Goal: Task Accomplishment & Management: Use online tool/utility

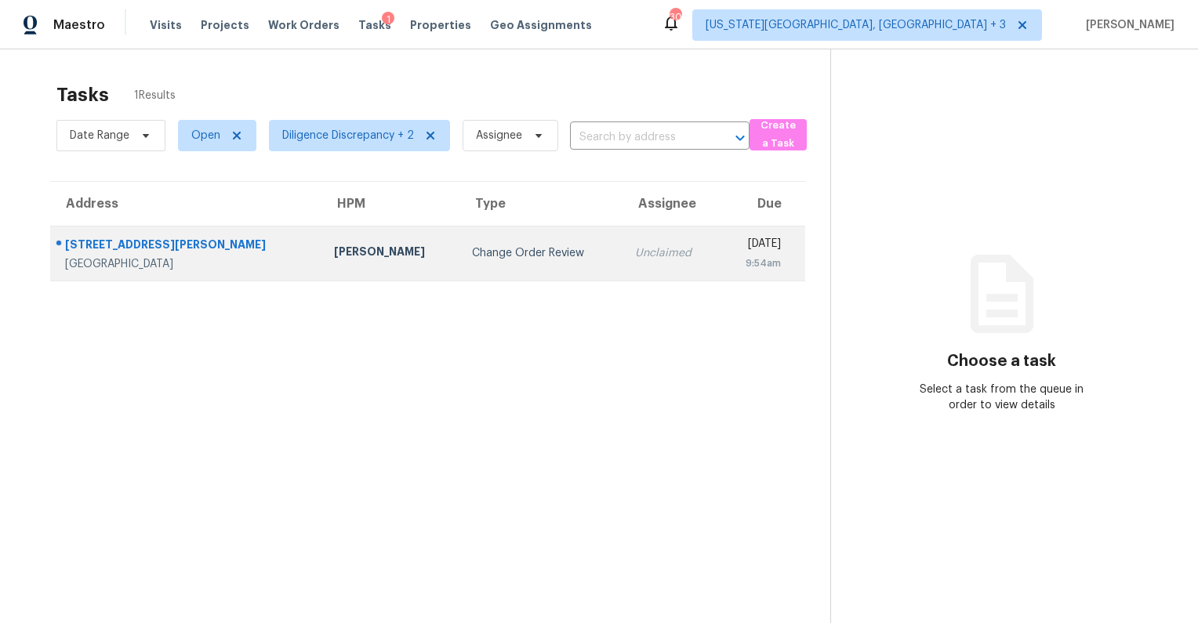
click at [731, 256] on div "9:54am" at bounding box center [755, 264] width 49 height 16
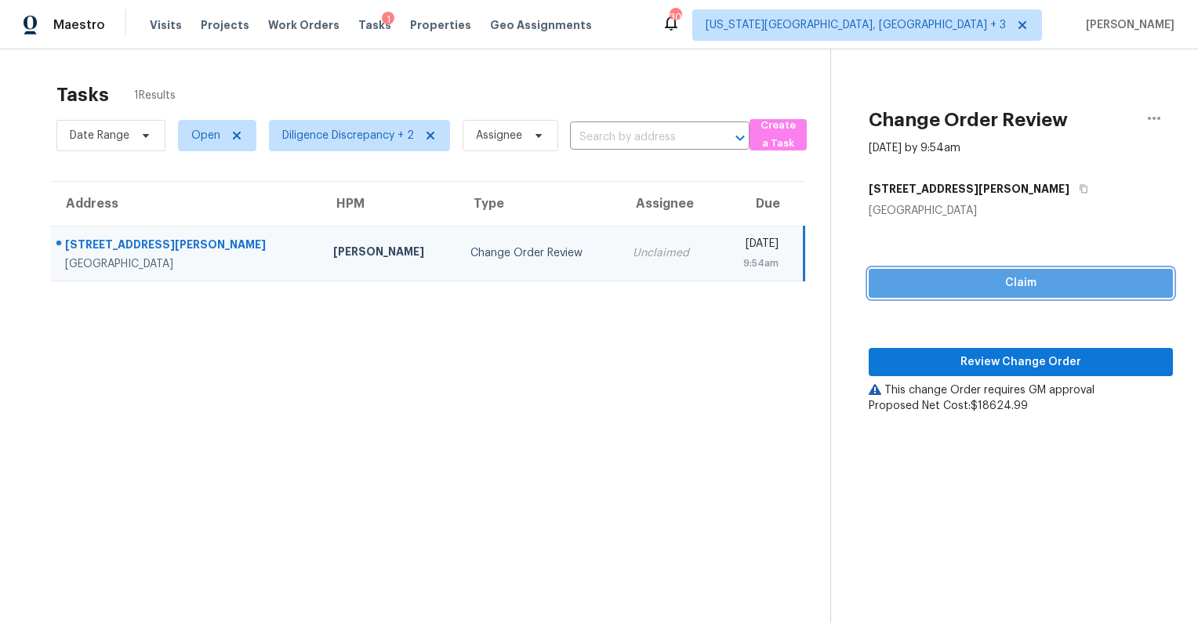
click at [1016, 287] on span "Claim" at bounding box center [1020, 284] width 279 height 20
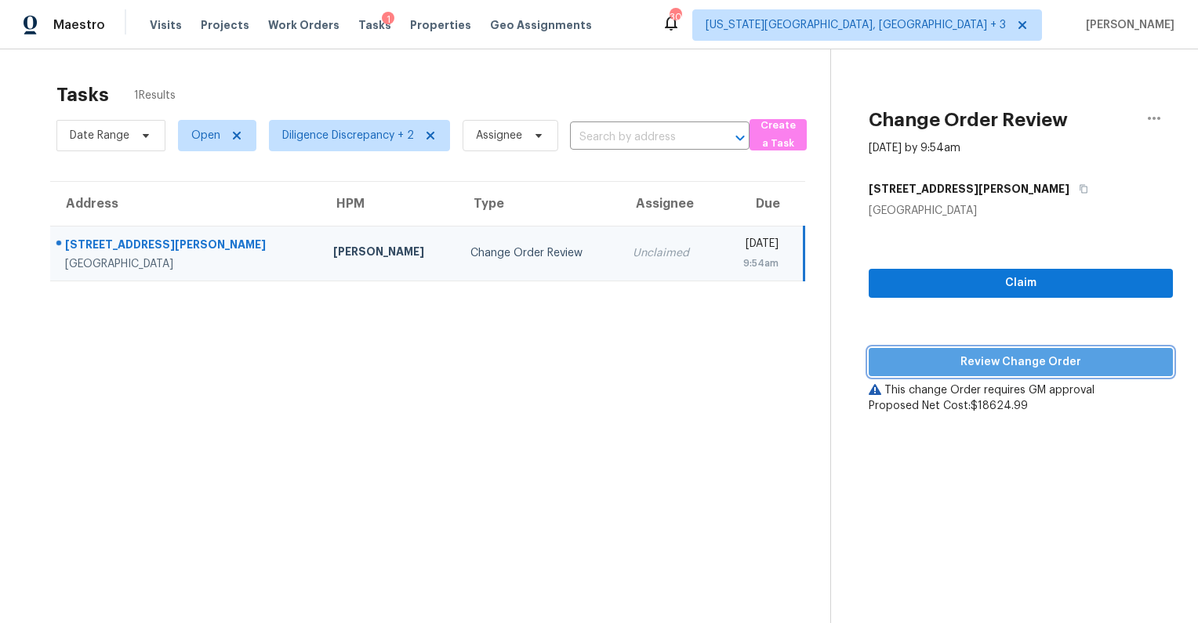
click at [1014, 361] on span "Review Change Order" at bounding box center [1020, 363] width 279 height 20
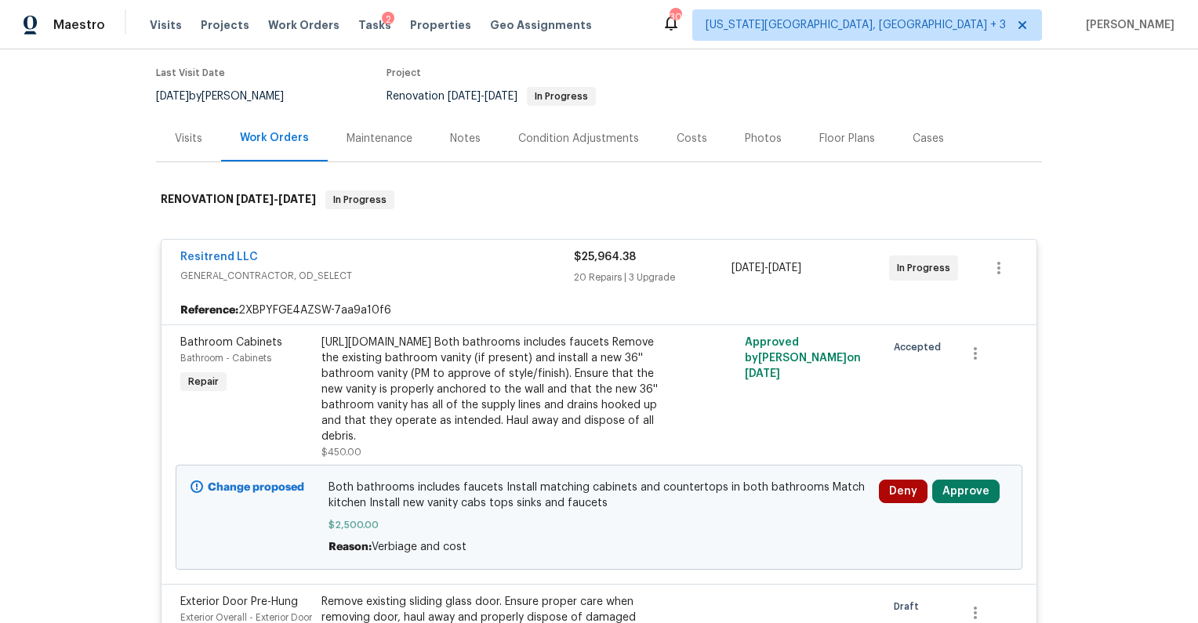
scroll to position [136, 0]
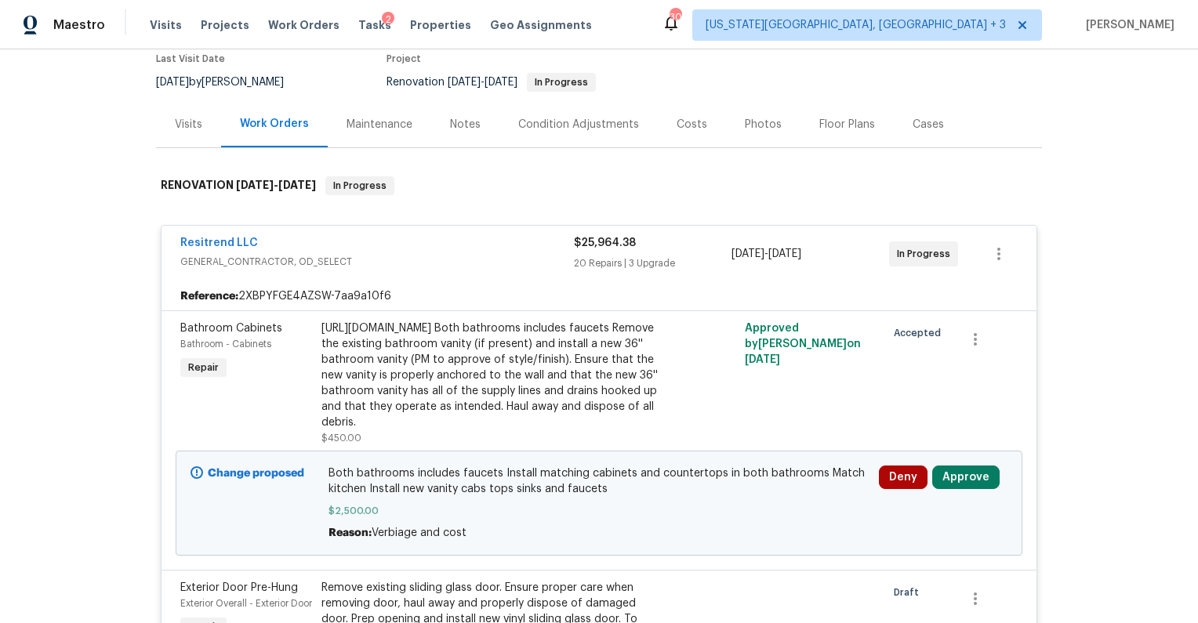
click at [962, 489] on button "Approve" at bounding box center [965, 478] width 67 height 24
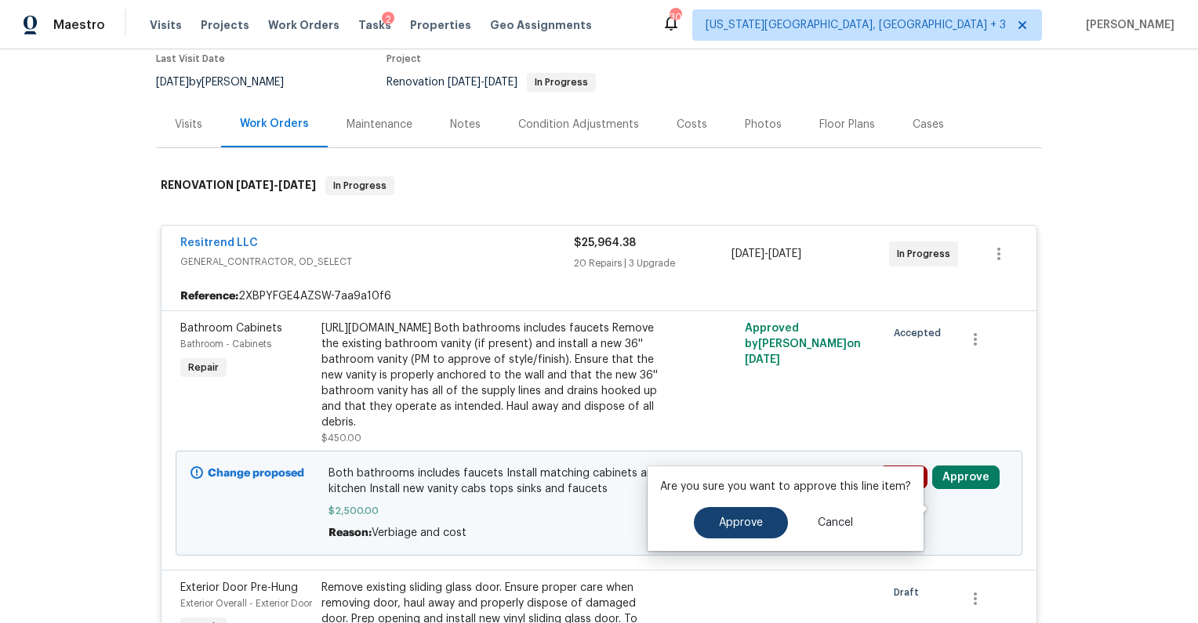
click at [755, 525] on span "Approve" at bounding box center [741, 523] width 44 height 12
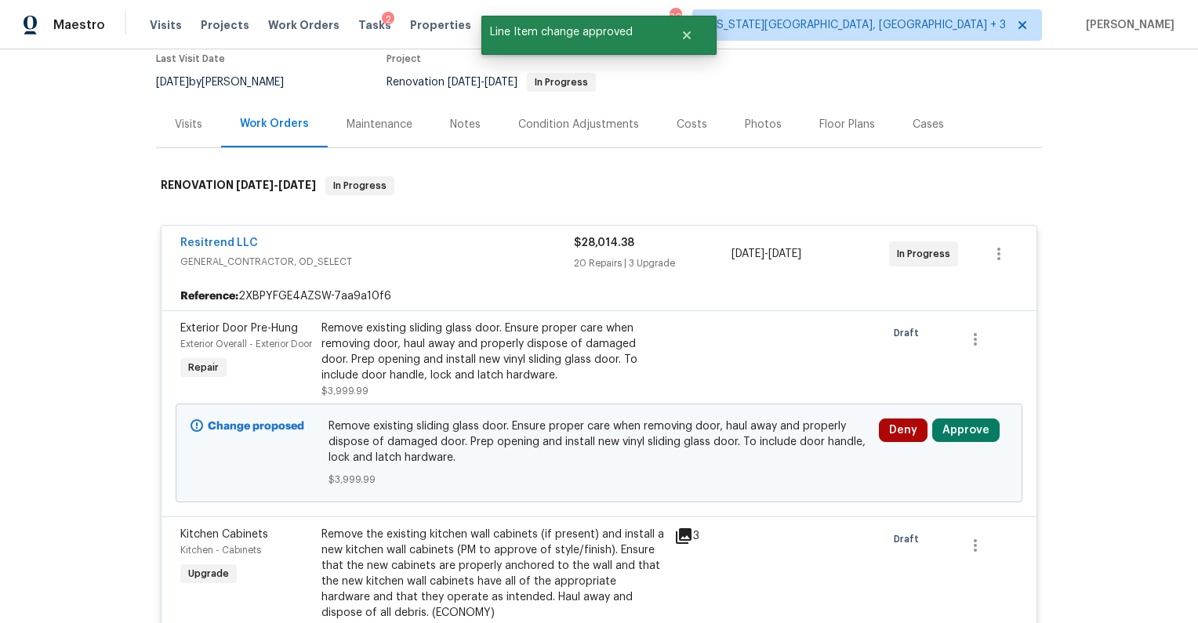
click at [444, 364] on div "Remove existing sliding glass door. Ensure proper care when removing door, haul…" at bounding box center [492, 352] width 343 height 63
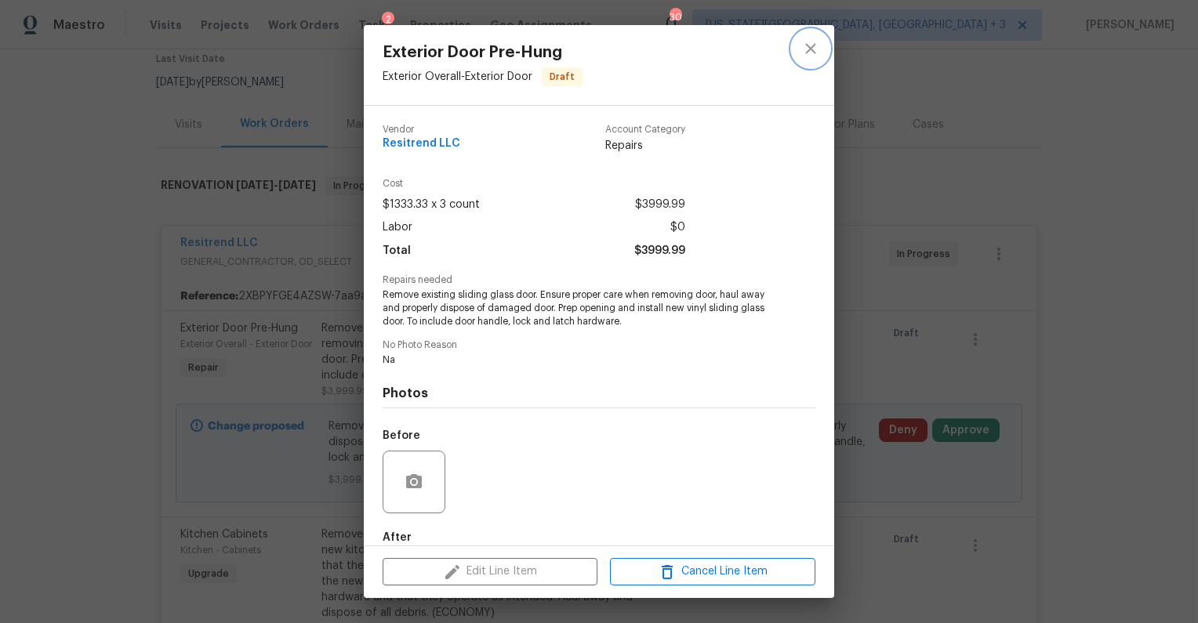
click at [817, 49] on icon "close" at bounding box center [810, 48] width 19 height 19
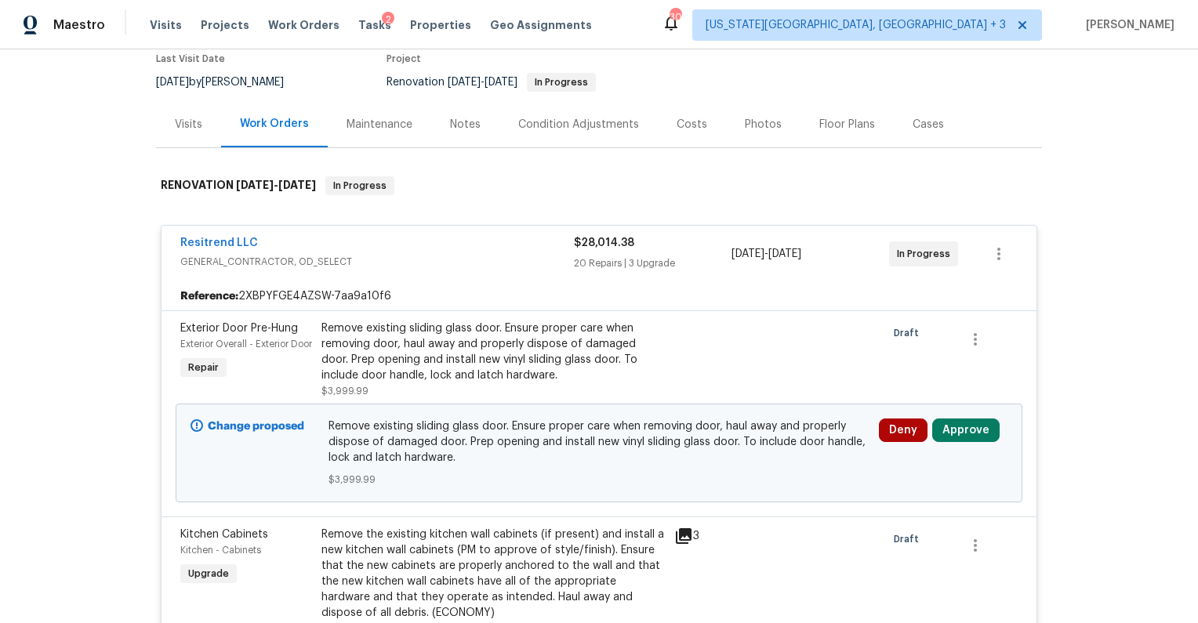
click at [370, 373] on div "Remove existing sliding glass door. Ensure proper care when removing door, haul…" at bounding box center [492, 352] width 343 height 63
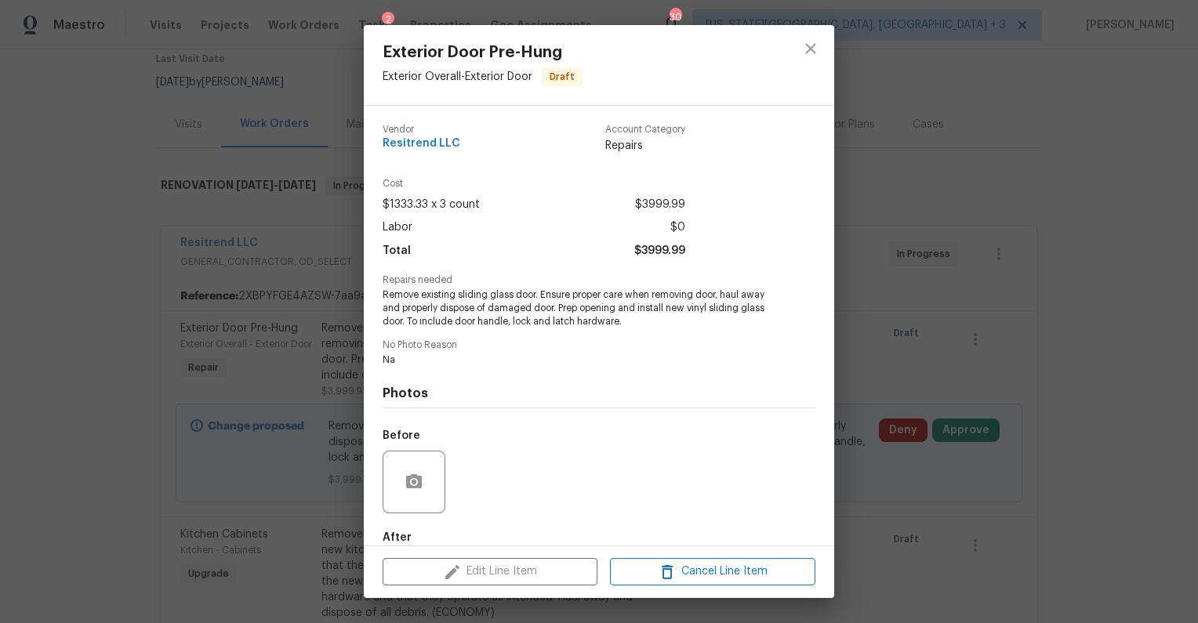
scroll to position [0, 0]
click at [806, 49] on icon "close" at bounding box center [810, 48] width 19 height 19
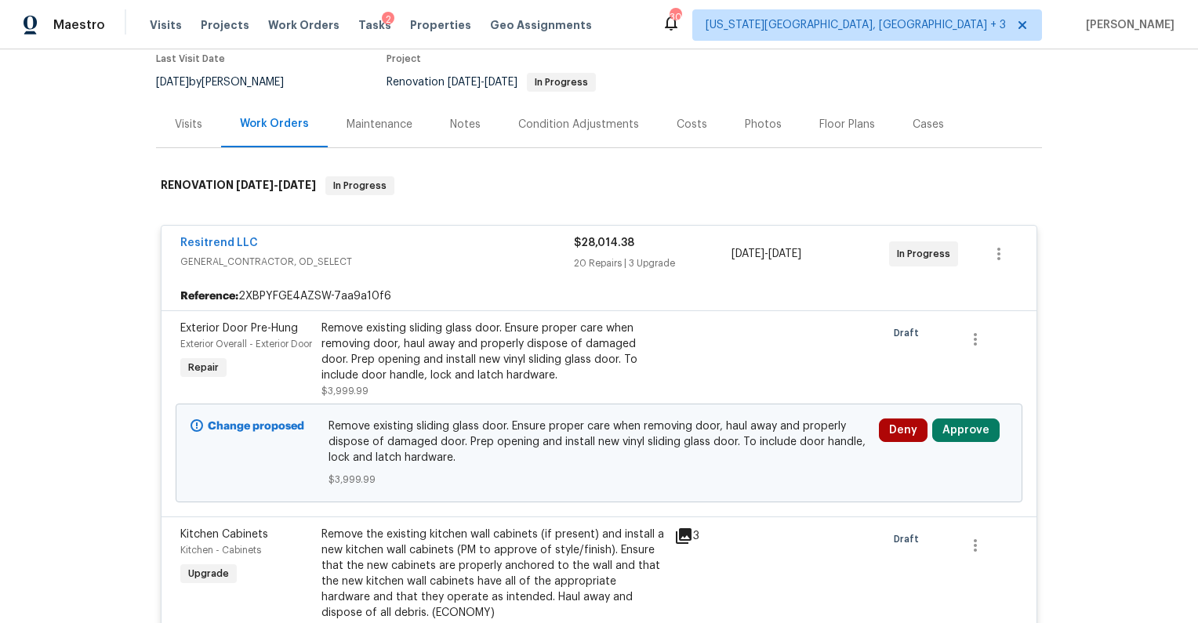
click at [976, 422] on button "Approve" at bounding box center [965, 431] width 67 height 24
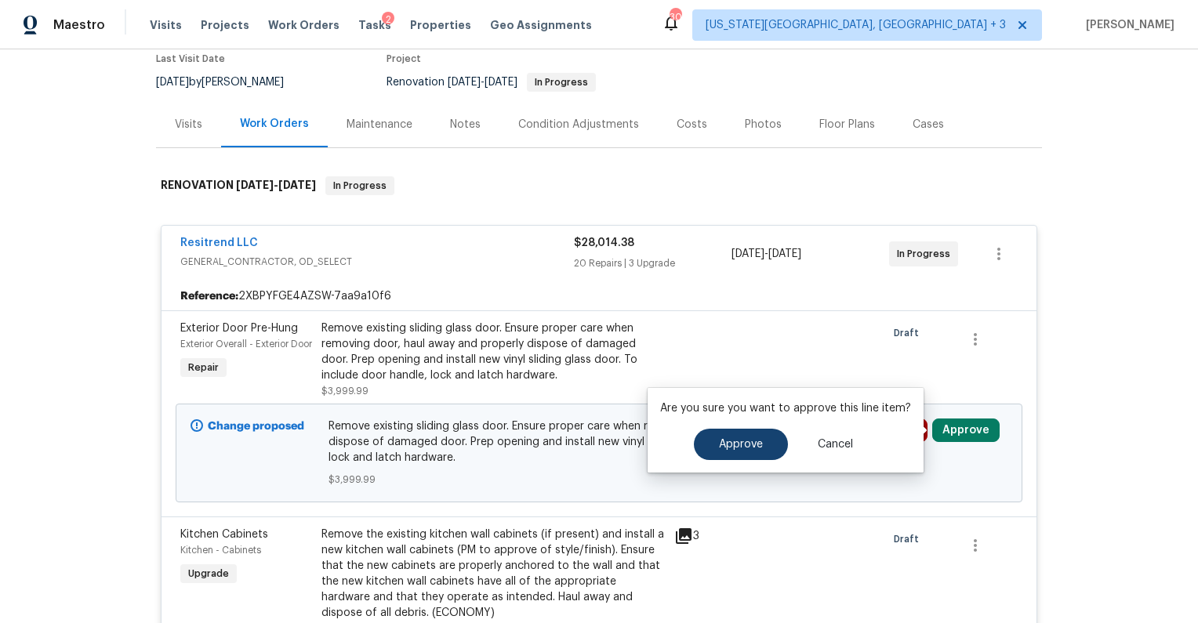
click at [756, 446] on span "Approve" at bounding box center [741, 445] width 44 height 12
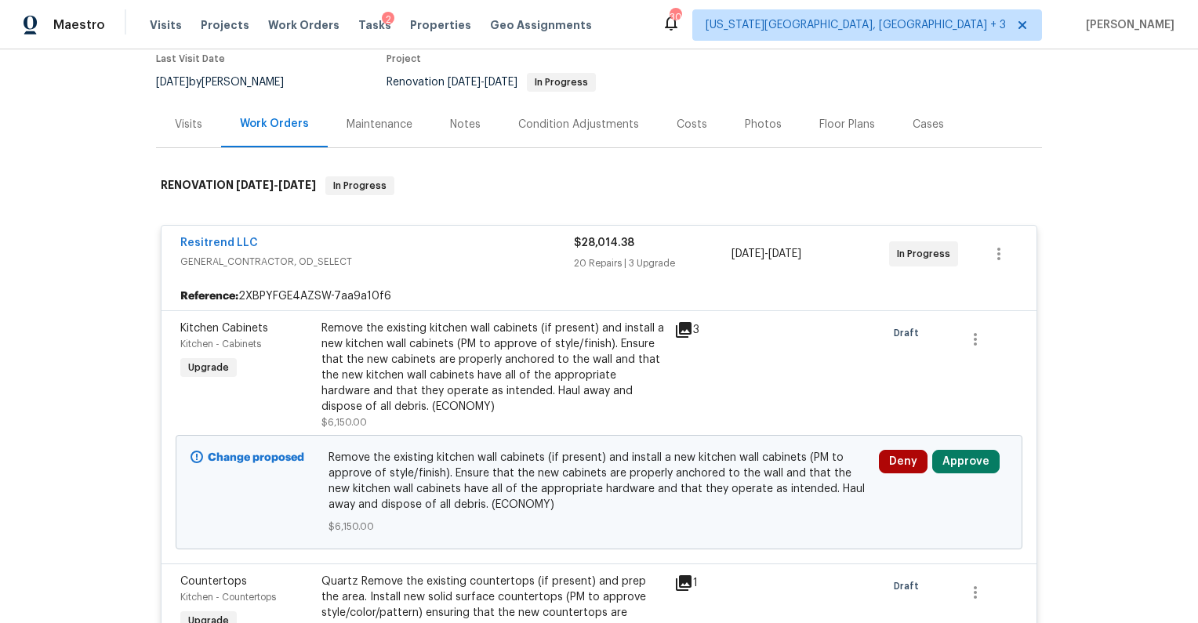
click at [587, 348] on div "Remove the existing kitchen wall cabinets (if present) and install a new kitche…" at bounding box center [492, 368] width 343 height 94
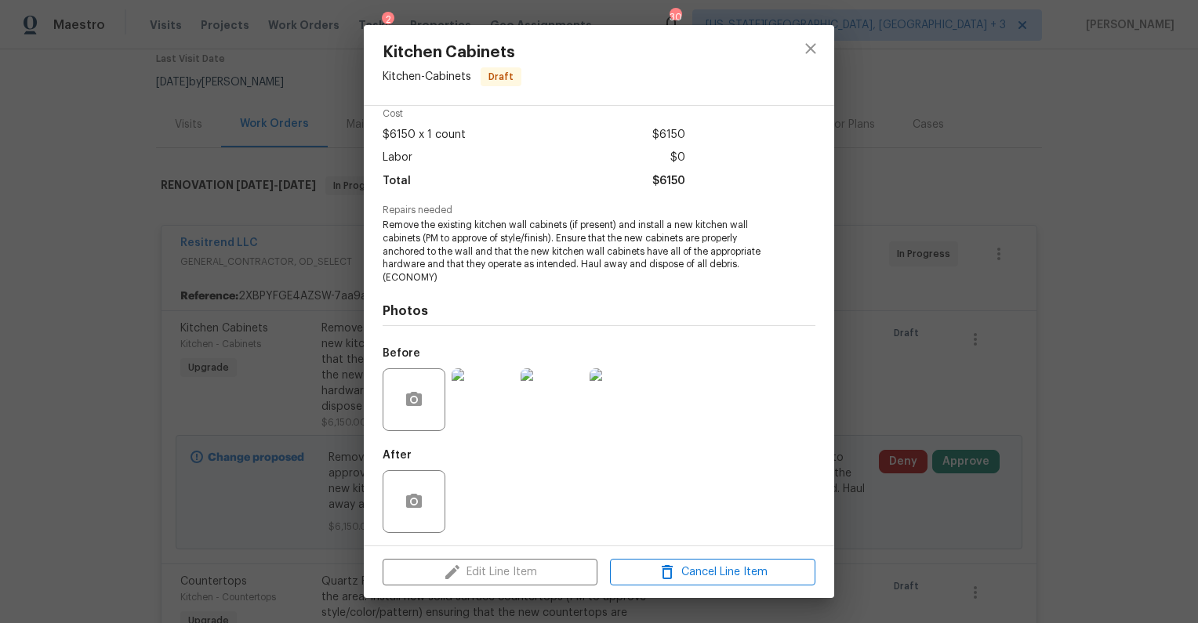
scroll to position [69, 0]
click at [477, 389] on img at bounding box center [482, 400] width 63 height 63
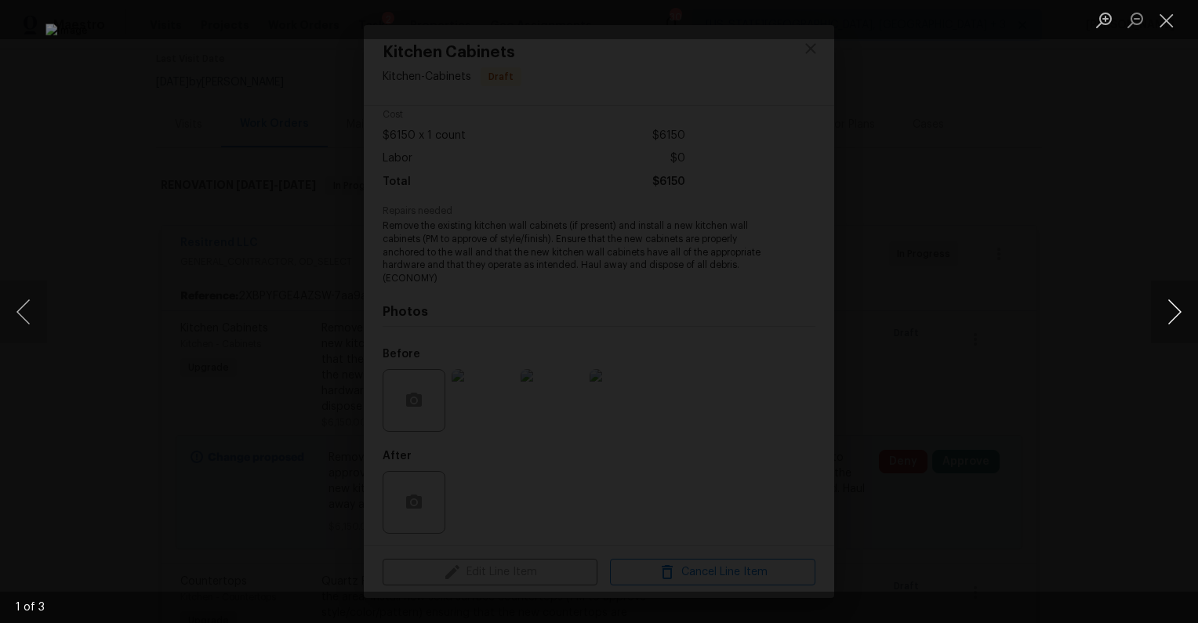
click at [1171, 312] on button "Next image" at bounding box center [1174, 312] width 47 height 63
click at [1121, 343] on div "Lightbox" at bounding box center [599, 311] width 1198 height 623
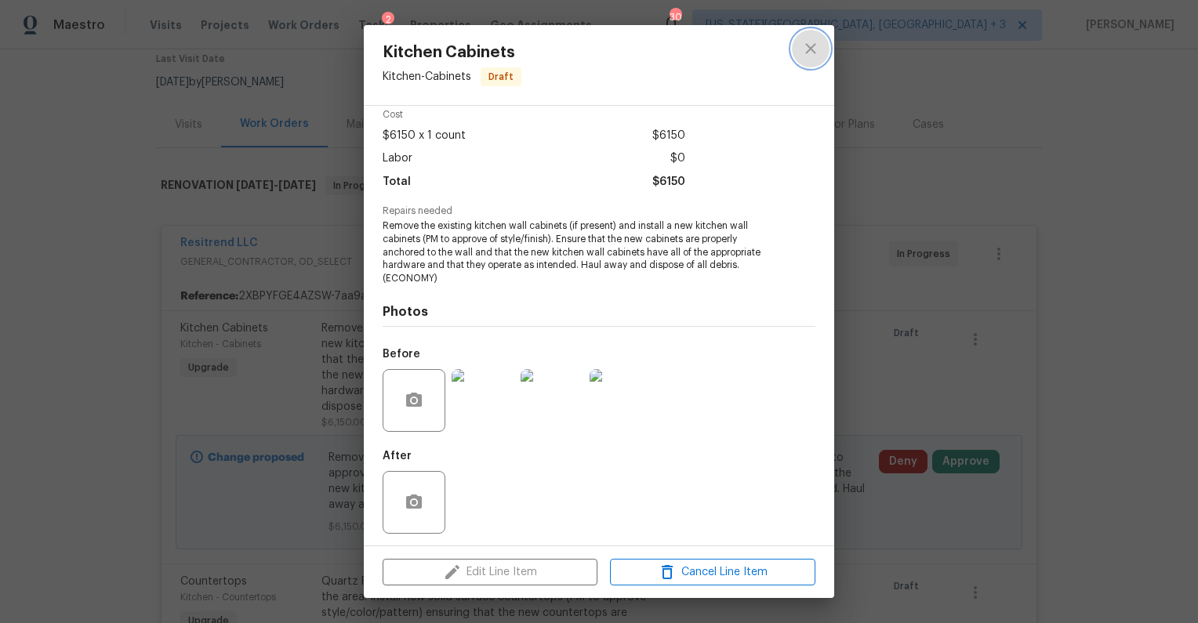
click at [809, 50] on icon "close" at bounding box center [810, 48] width 10 height 10
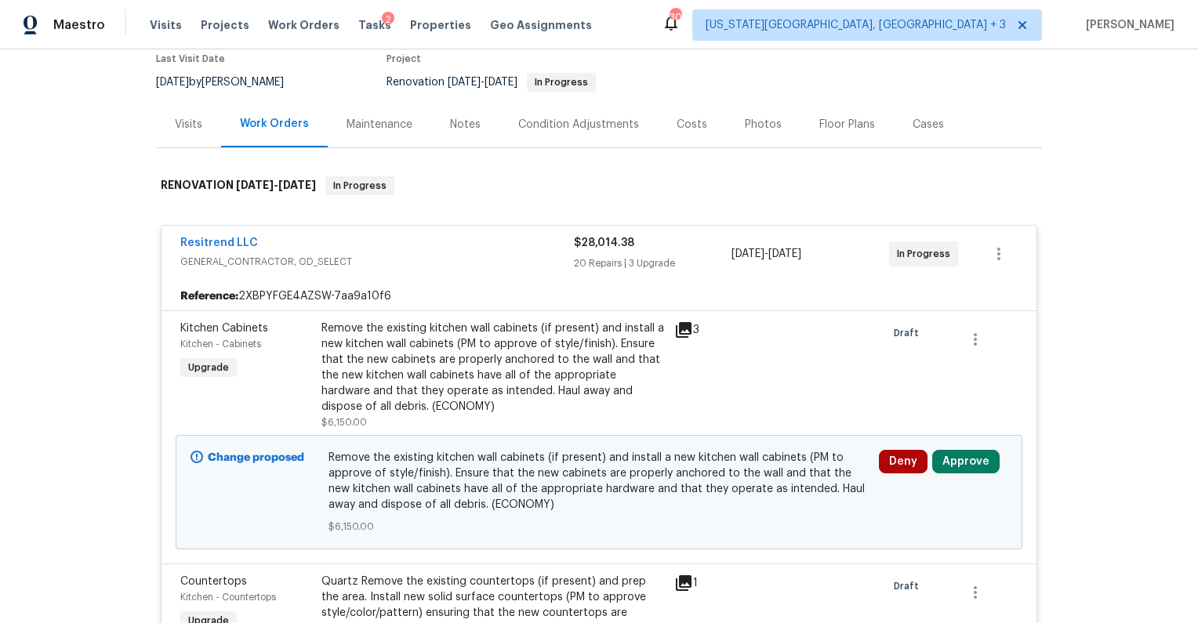
click at [969, 462] on button "Approve" at bounding box center [965, 462] width 67 height 24
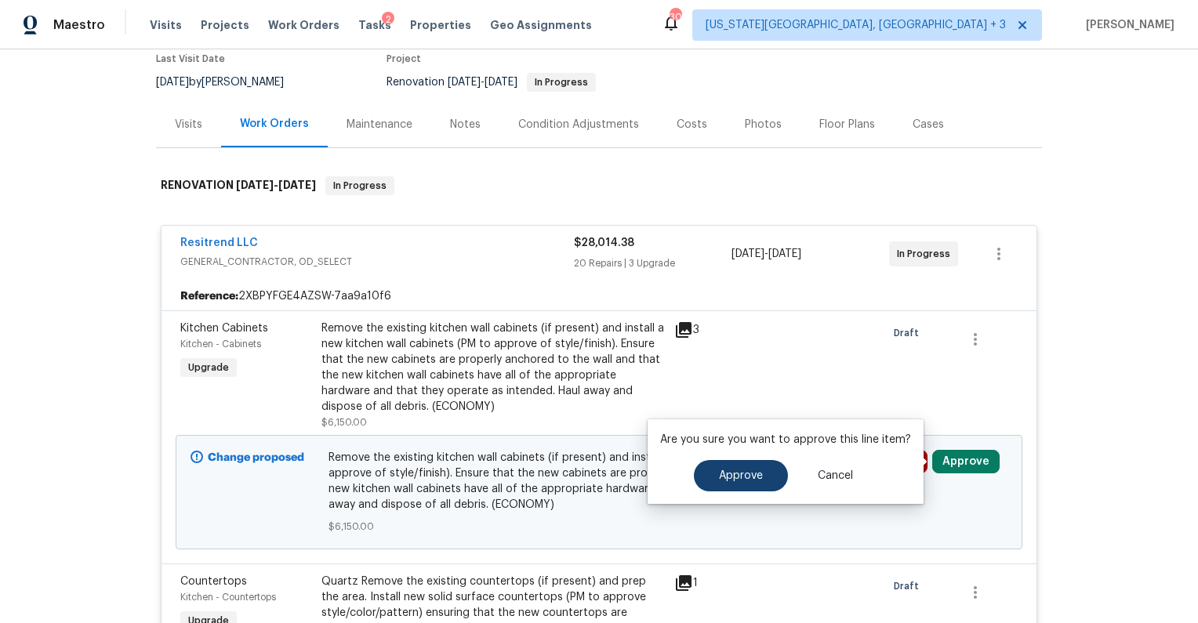
click at [717, 483] on button "Approve" at bounding box center [741, 475] width 94 height 31
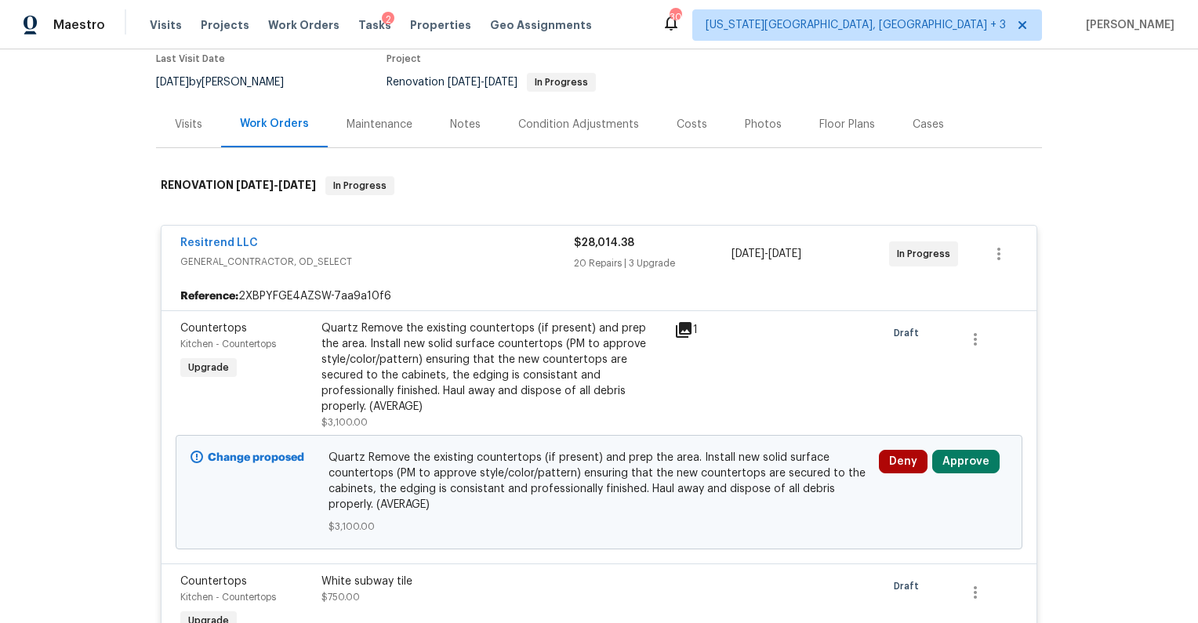
click at [541, 365] on div "Quartz Remove the existing countertops (if present) and prep the area. Install …" at bounding box center [492, 368] width 343 height 94
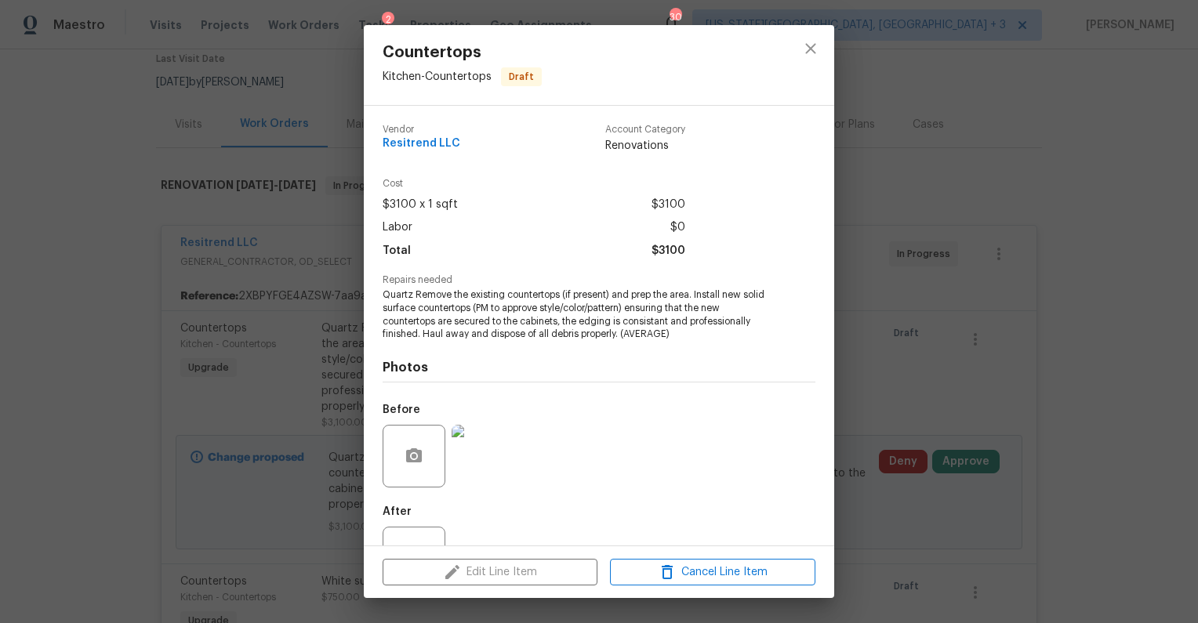
click at [482, 437] on img at bounding box center [482, 456] width 63 height 63
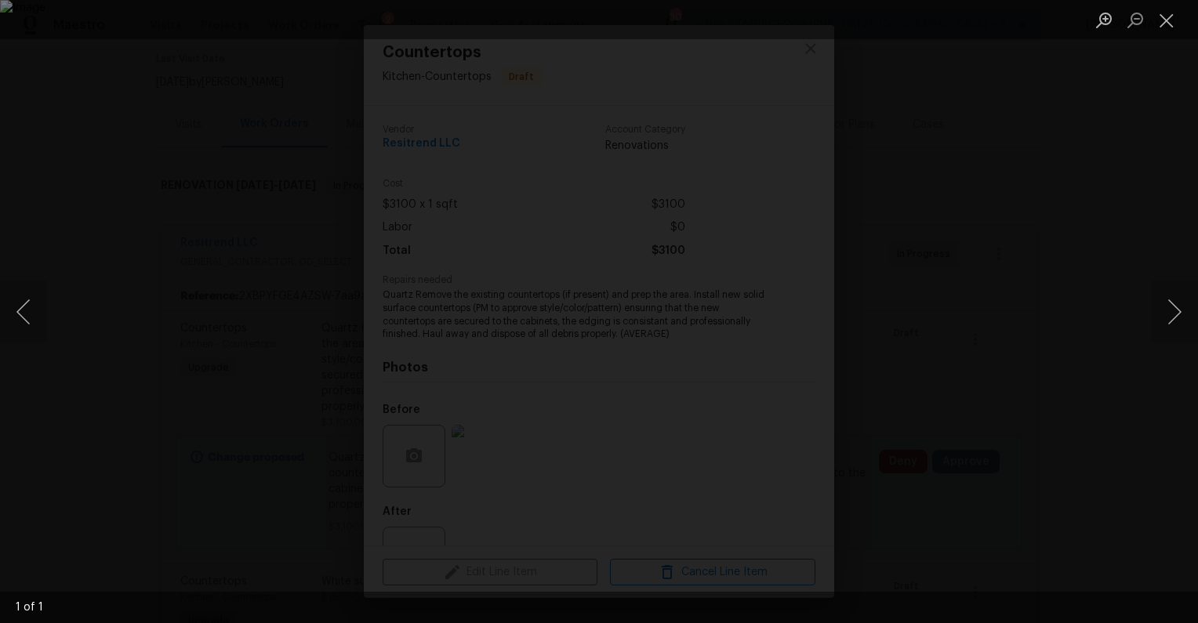
click at [1127, 128] on div "Lightbox" at bounding box center [599, 311] width 1198 height 623
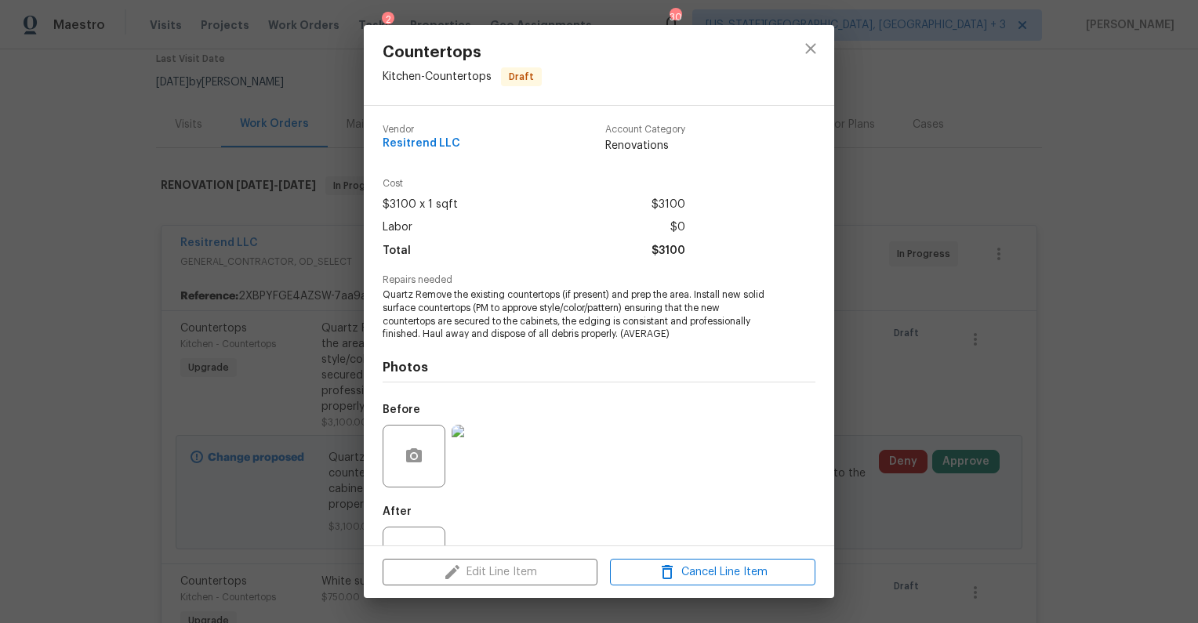
click at [1066, 447] on div "Countertops Kitchen - Countertops Draft Vendor Resitrend LLC Account Category R…" at bounding box center [599, 311] width 1198 height 623
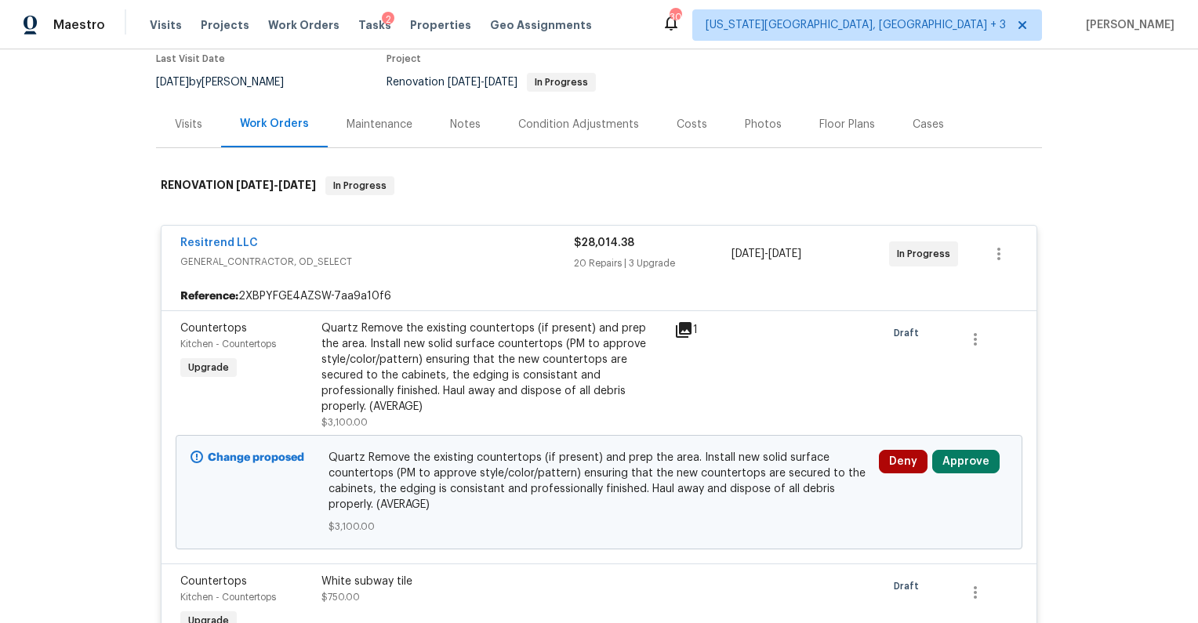
click at [960, 450] on button "Approve" at bounding box center [965, 462] width 67 height 24
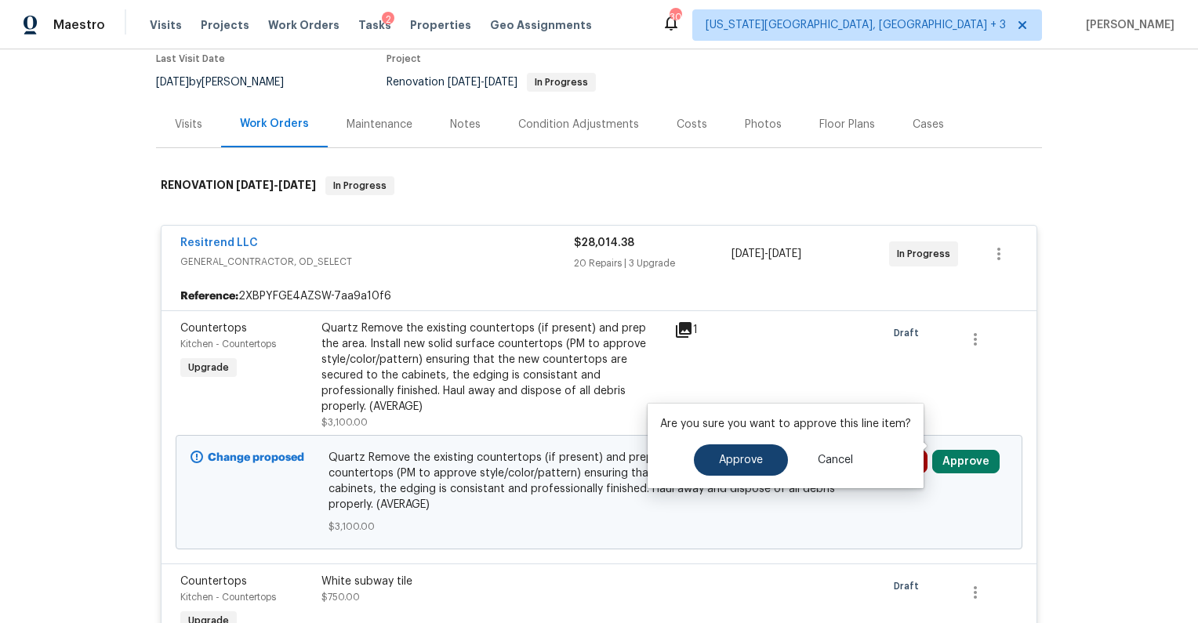
click at [761, 458] on button "Approve" at bounding box center [741, 459] width 94 height 31
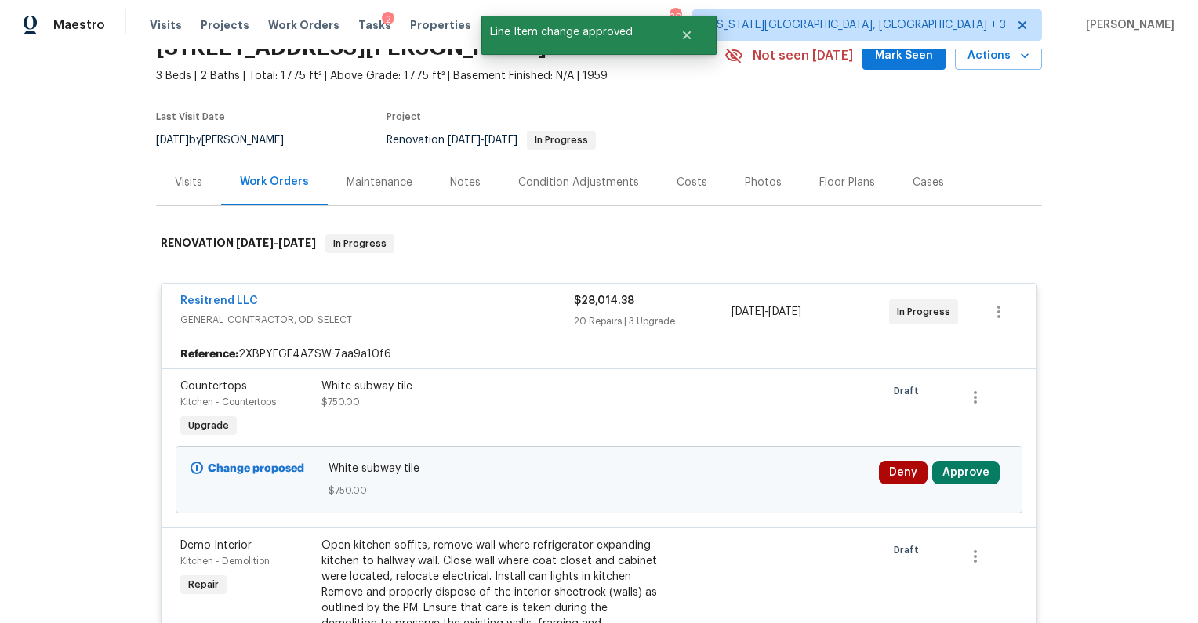
scroll to position [78, 0]
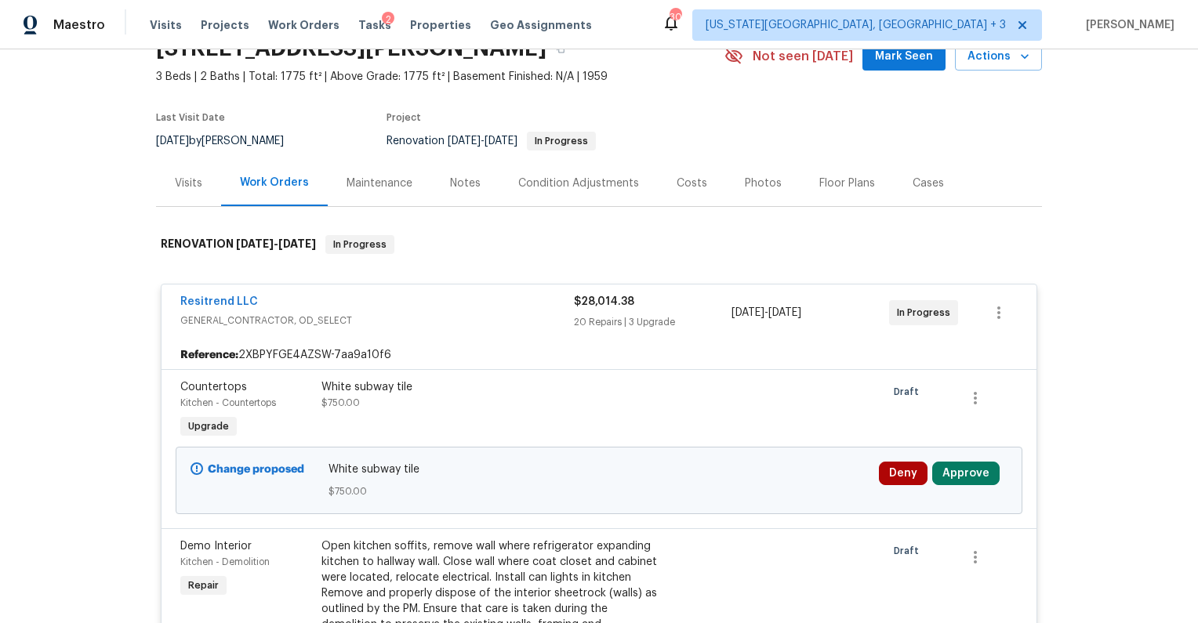
click at [962, 472] on button "Approve" at bounding box center [965, 474] width 67 height 24
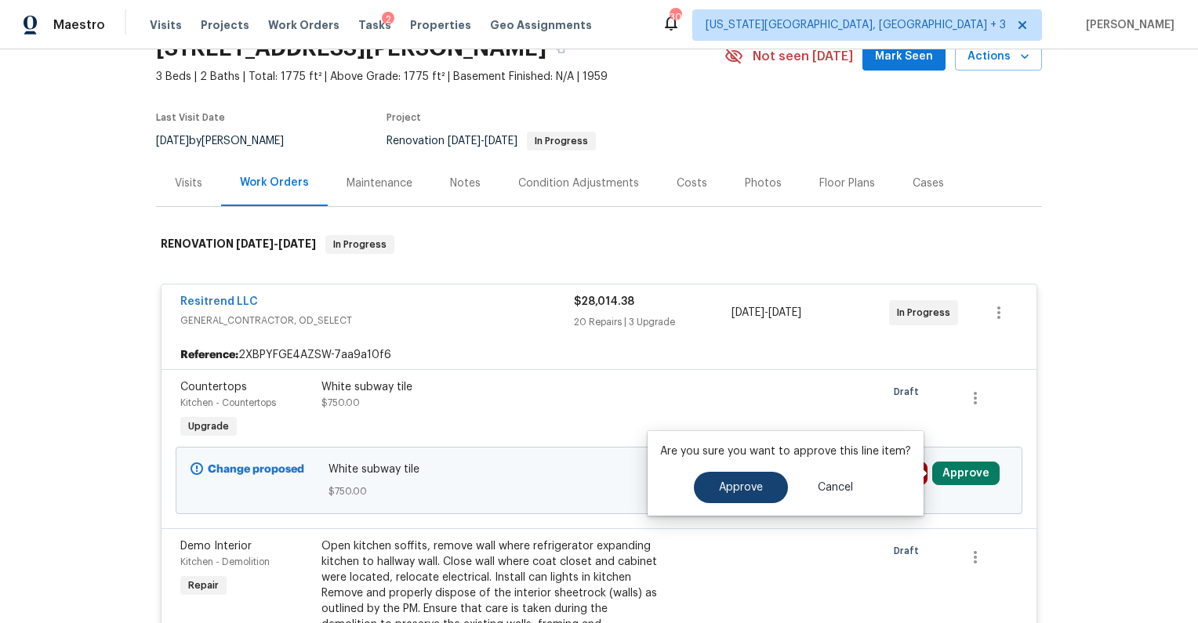
click at [742, 484] on span "Approve" at bounding box center [741, 488] width 44 height 12
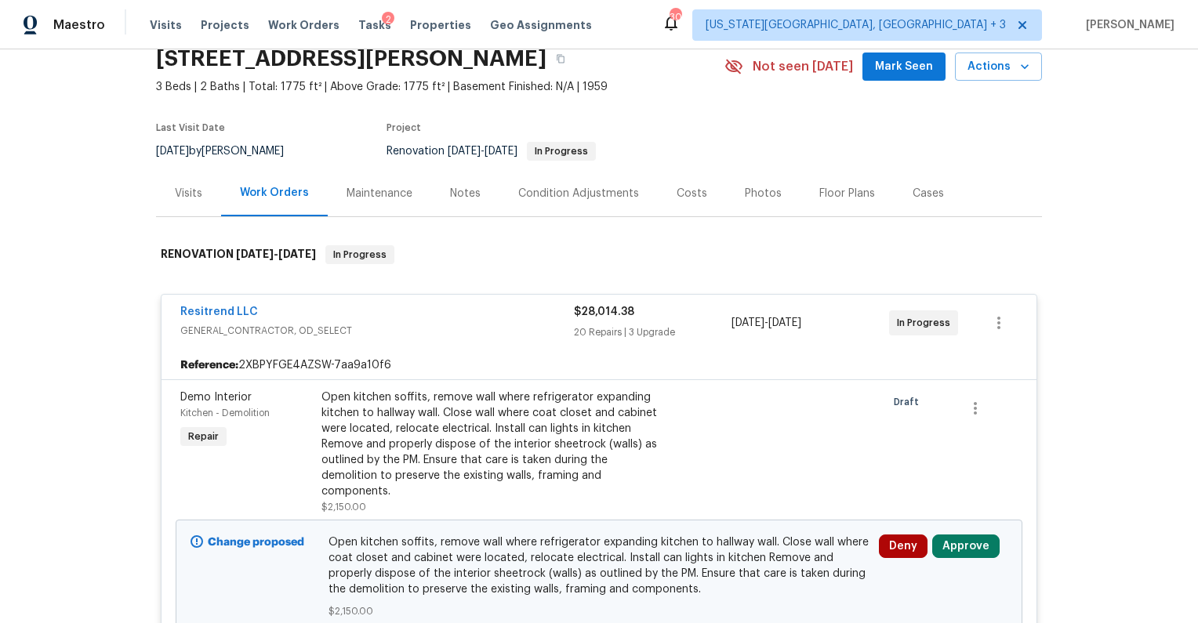
scroll to position [60, 0]
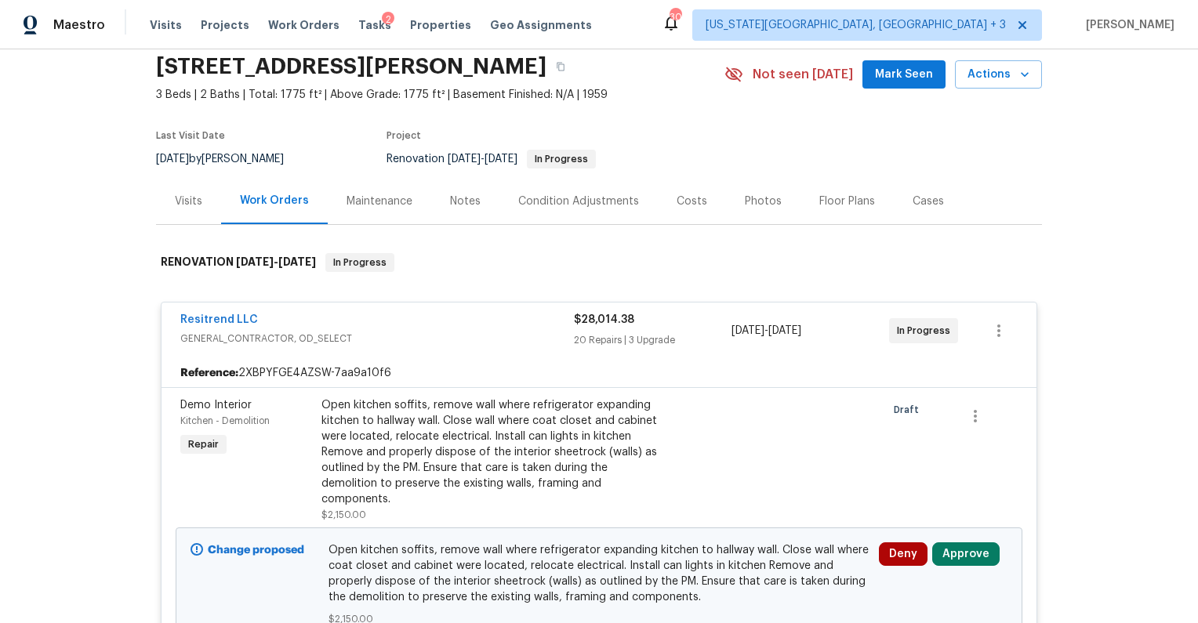
click at [967, 542] on button "Approve" at bounding box center [965, 554] width 67 height 24
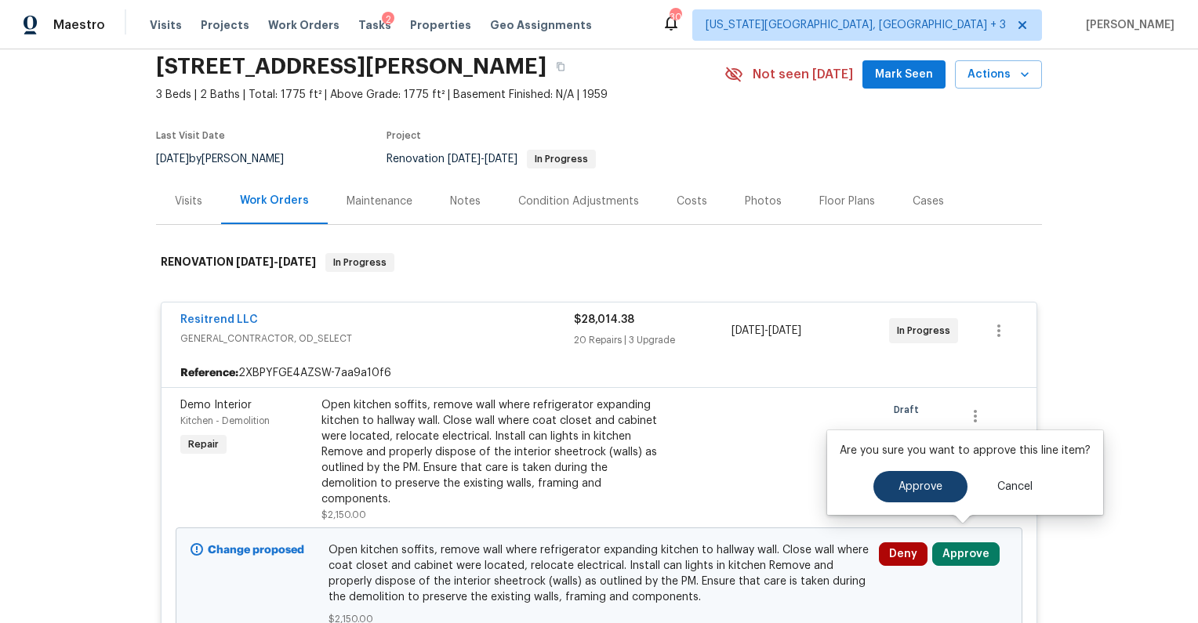
click at [917, 480] on button "Approve" at bounding box center [920, 486] width 94 height 31
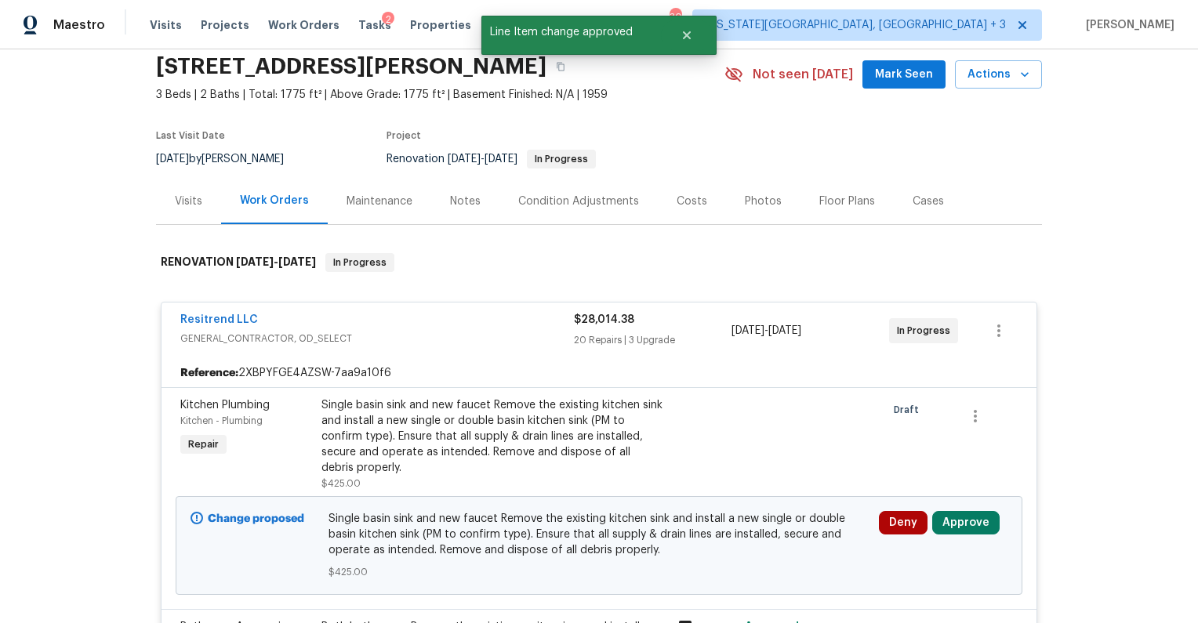
click at [973, 511] on div "Deny Approve" at bounding box center [943, 545] width 138 height 78
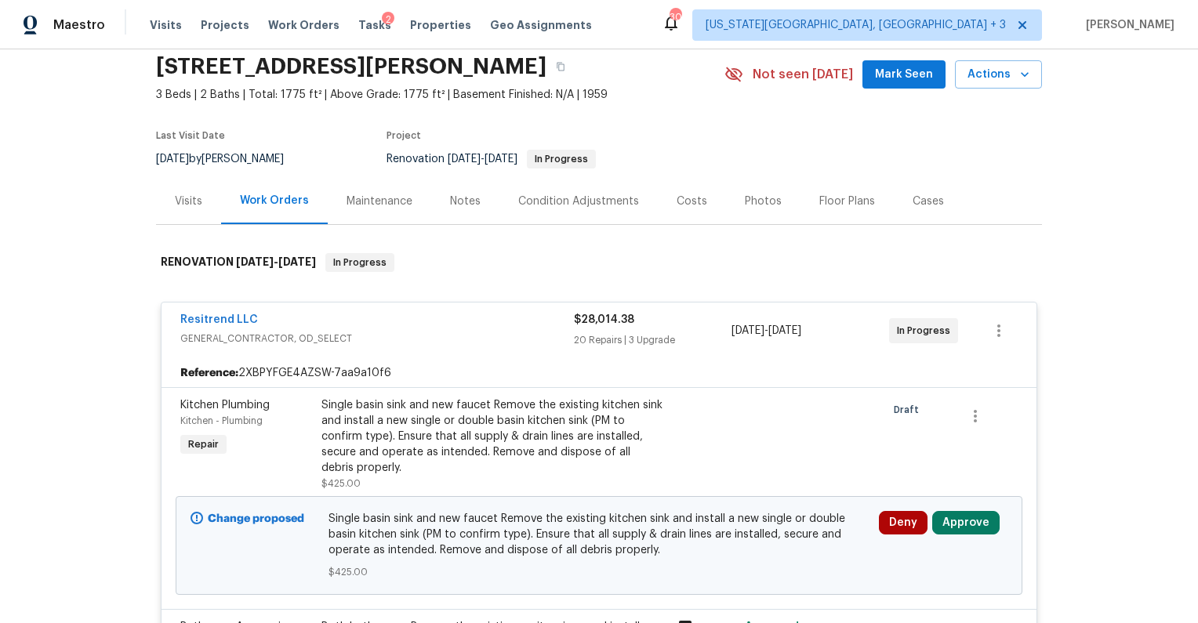
click at [968, 522] on button "Approve" at bounding box center [965, 523] width 67 height 24
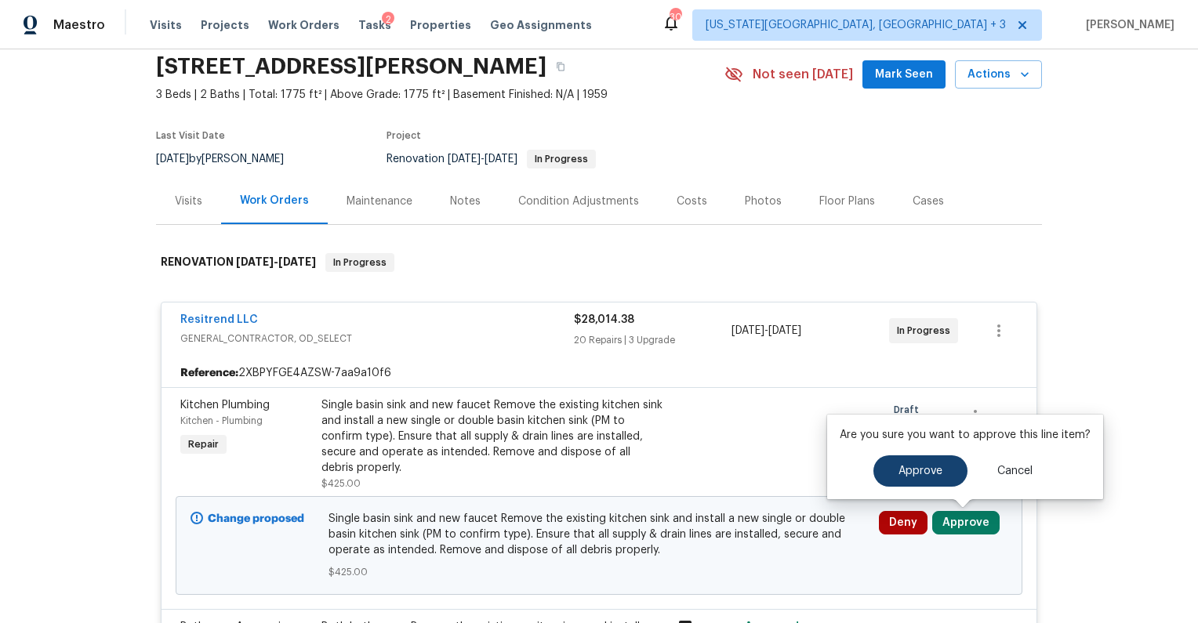
click at [878, 464] on button "Approve" at bounding box center [920, 470] width 94 height 31
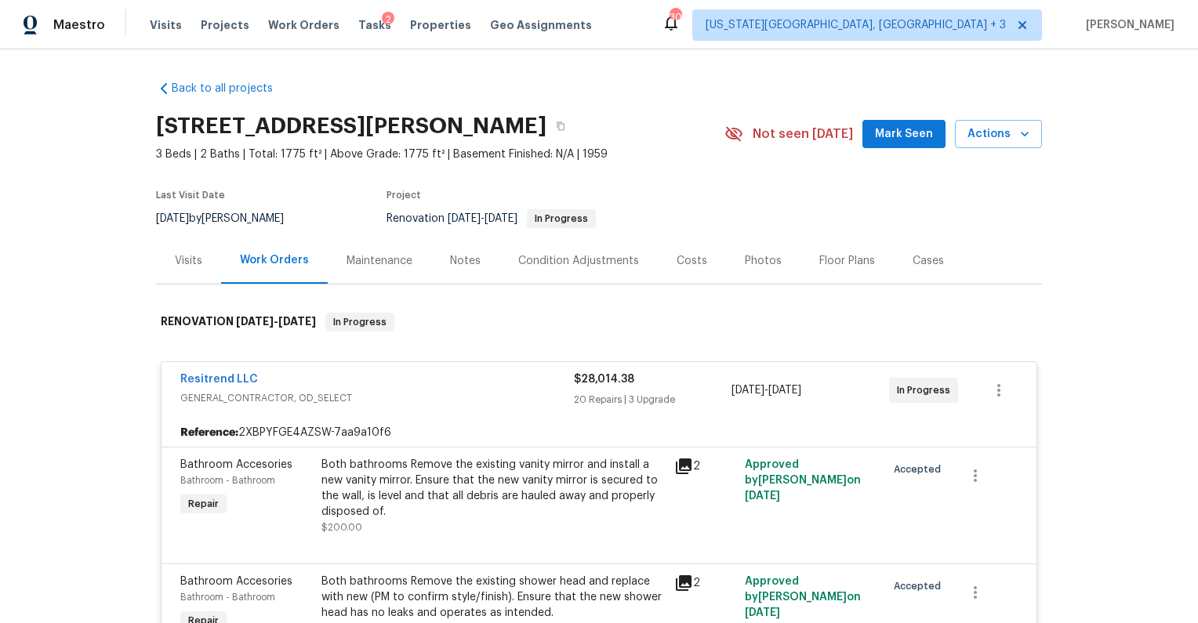
scroll to position [0, 0]
click at [686, 249] on div "Costs" at bounding box center [692, 260] width 68 height 46
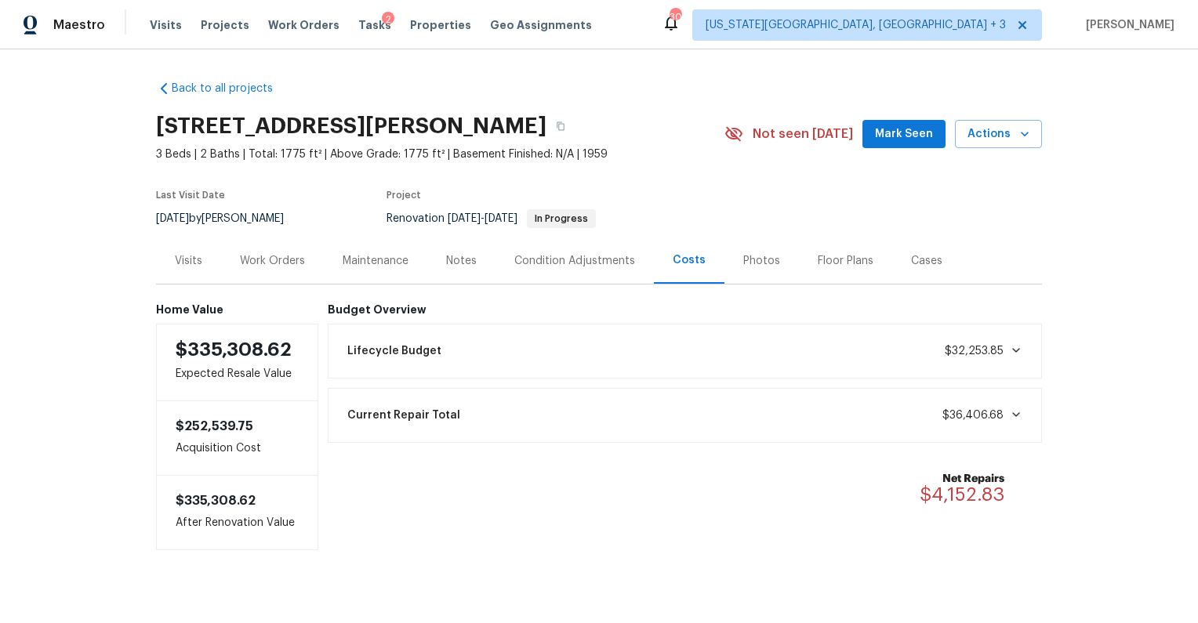
click at [458, 266] on div "Notes" at bounding box center [461, 261] width 31 height 16
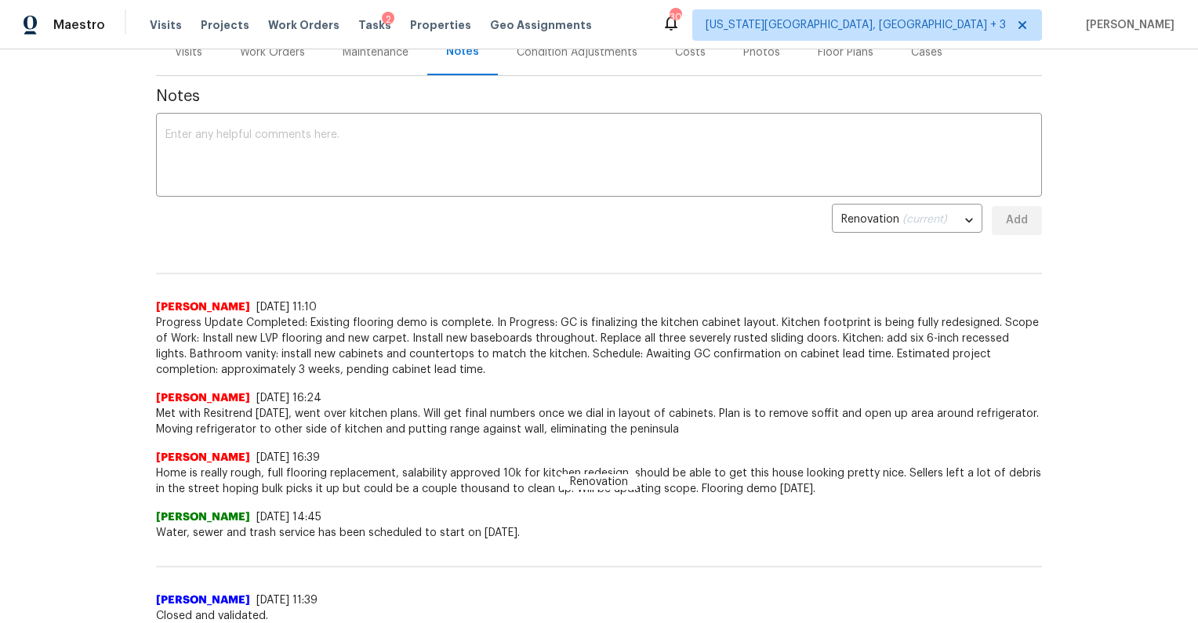
scroll to position [211, 0]
drag, startPoint x: 582, startPoint y: 478, endPoint x: 600, endPoint y: 483, distance: 17.9
click at [596, 482] on span "Renovation" at bounding box center [598, 482] width 77 height 16
click at [607, 482] on span "Renovation" at bounding box center [598, 482] width 77 height 16
drag, startPoint x: 678, startPoint y: 492, endPoint x: 666, endPoint y: 492, distance: 11.8
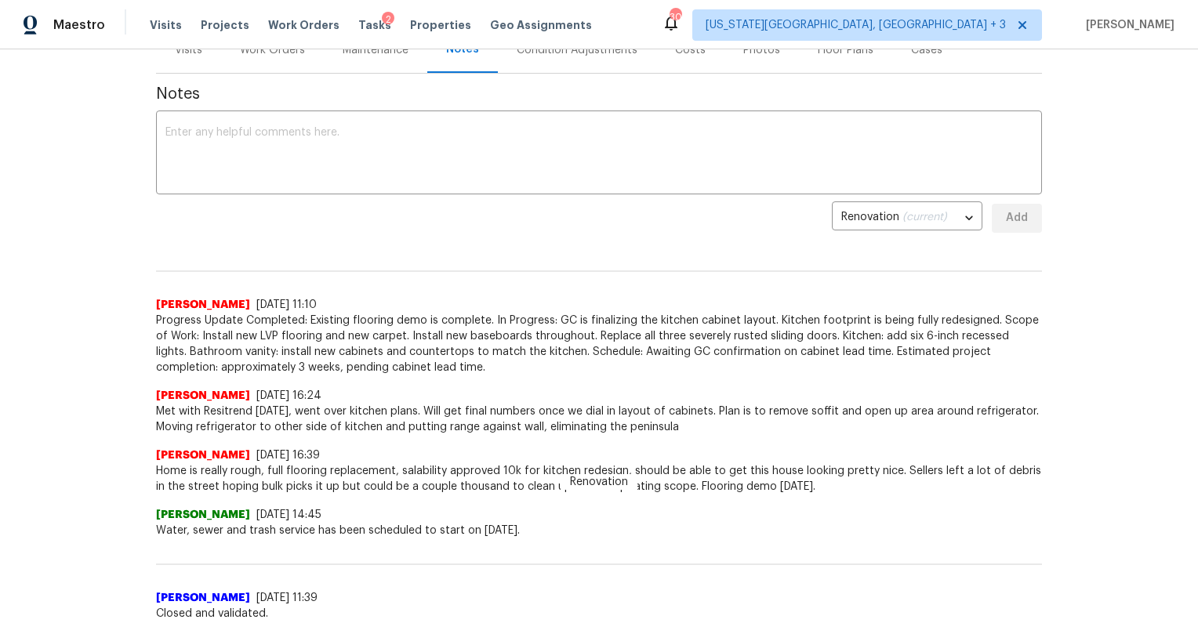
click at [678, 492] on span "Home is really rough, full flooring replacement, salability approved 10k for ki…" at bounding box center [599, 478] width 886 height 31
drag, startPoint x: 658, startPoint y: 492, endPoint x: 556, endPoint y: 498, distance: 102.8
drag, startPoint x: 542, startPoint y: 483, endPoint x: 653, endPoint y: 482, distance: 111.3
click at [653, 482] on span "Home is really rough, full flooring replacement, salability approved 10k for ki…" at bounding box center [599, 478] width 886 height 31
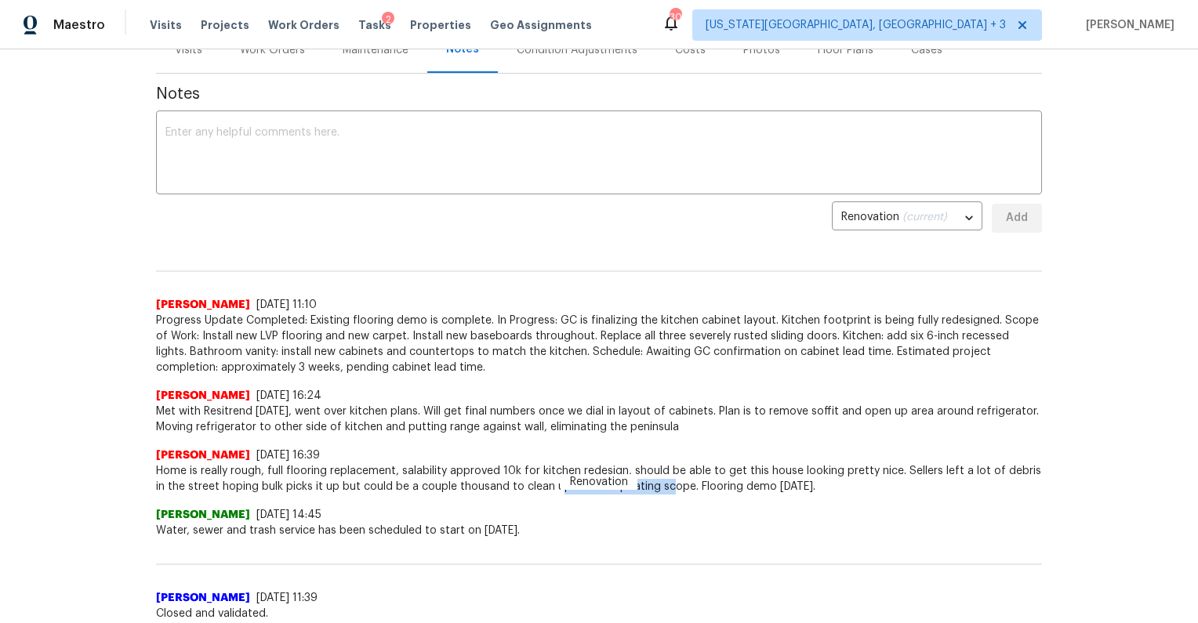
click at [653, 482] on span "Home is really rough, full flooring replacement, salability approved 10k for ki…" at bounding box center [599, 478] width 886 height 31
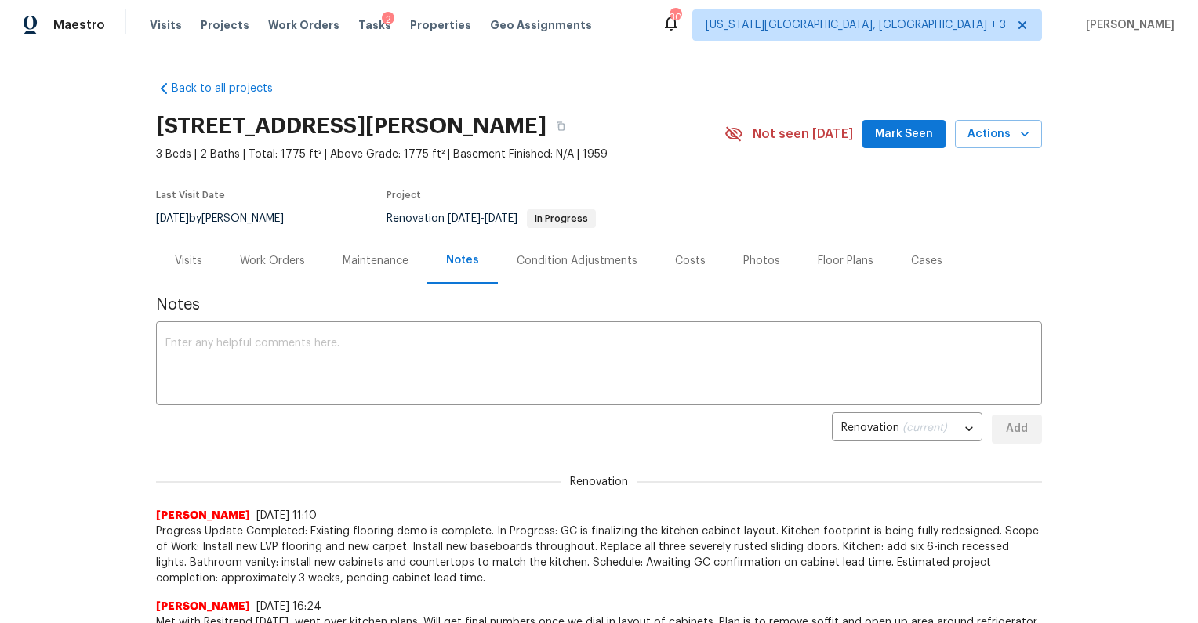
scroll to position [0, 0]
click at [574, 125] on button "button" at bounding box center [560, 126] width 28 height 28
click at [281, 252] on div "Work Orders" at bounding box center [272, 260] width 103 height 46
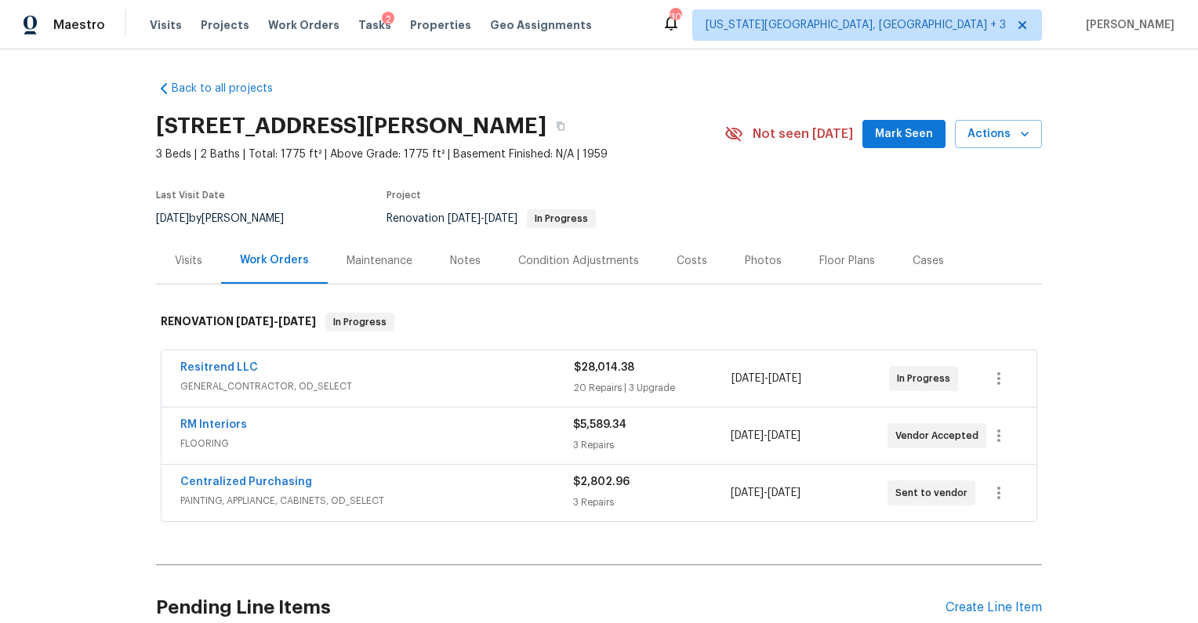
click at [256, 374] on div "Resitrend LLC" at bounding box center [376, 369] width 393 height 19
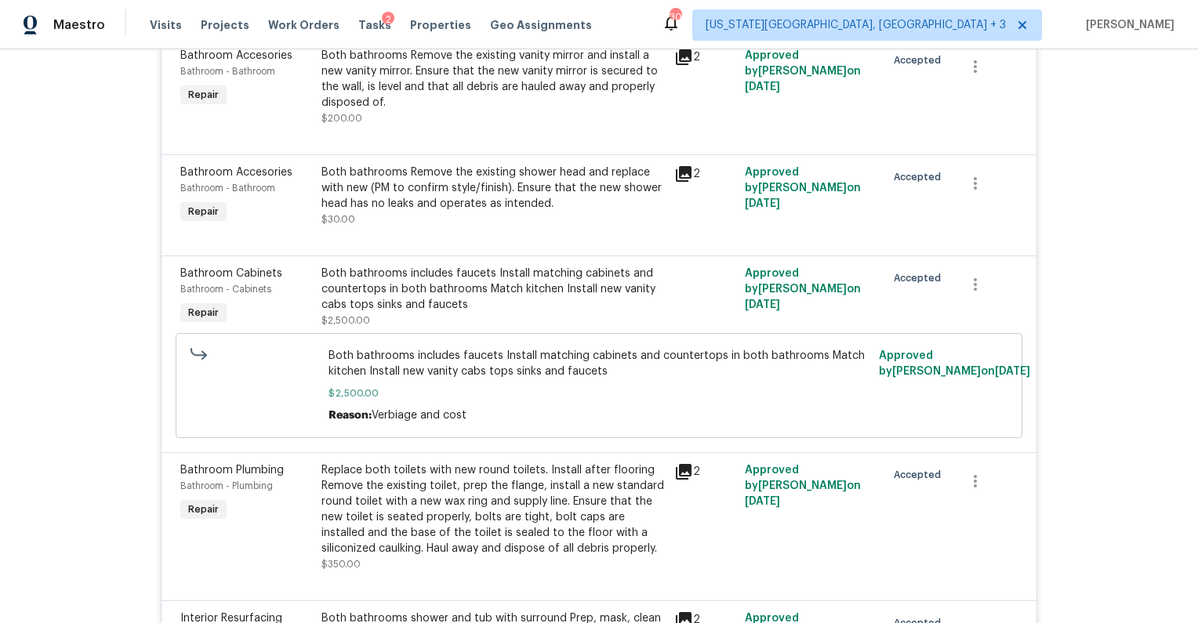
scroll to position [461, 0]
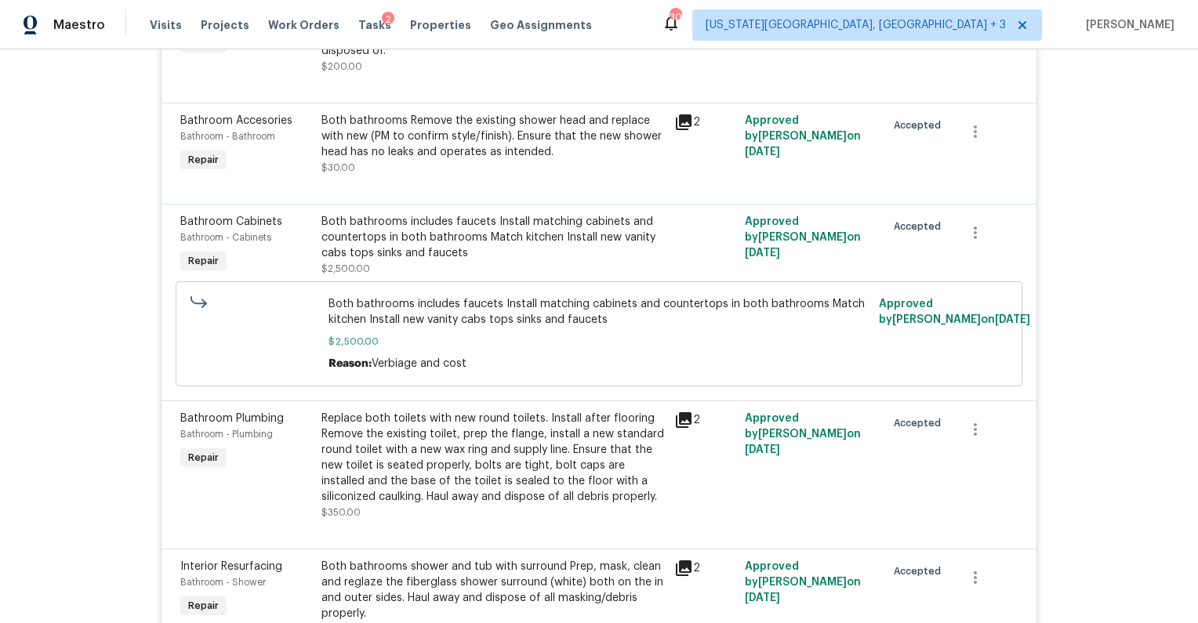
click at [403, 232] on div "Both bathrooms includes faucets Install matching cabinets and countertops in bo…" at bounding box center [492, 237] width 343 height 47
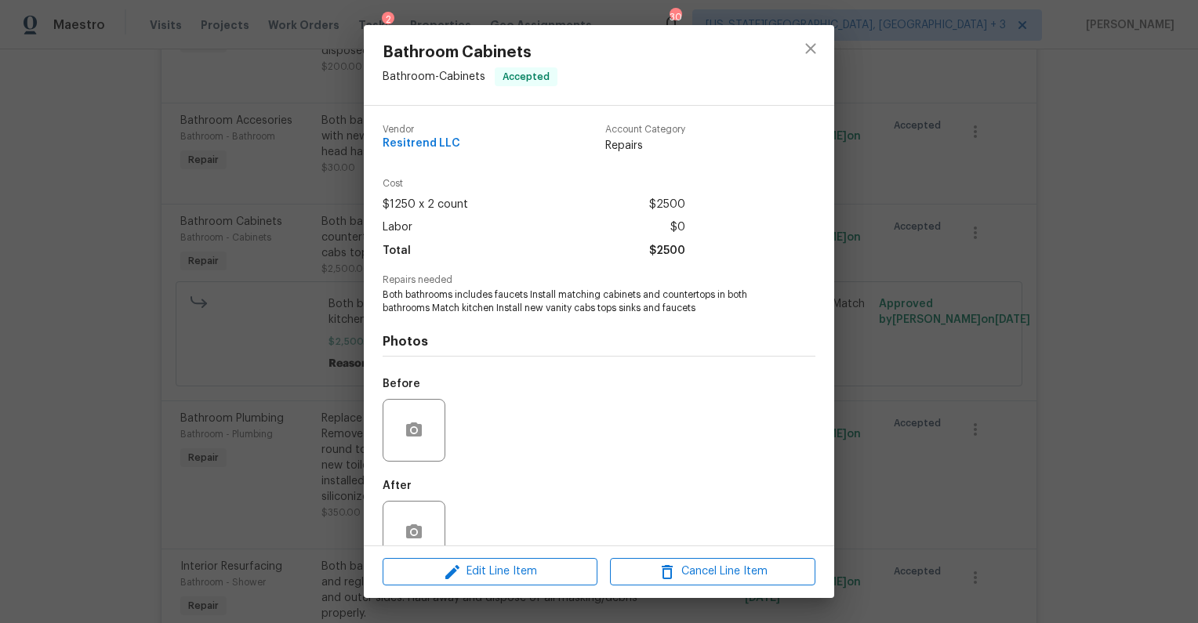
click at [211, 375] on div "Bathroom Cabinets Bathroom - Cabinets Accepted Vendor Resitrend LLC Account Cat…" at bounding box center [599, 311] width 1198 height 623
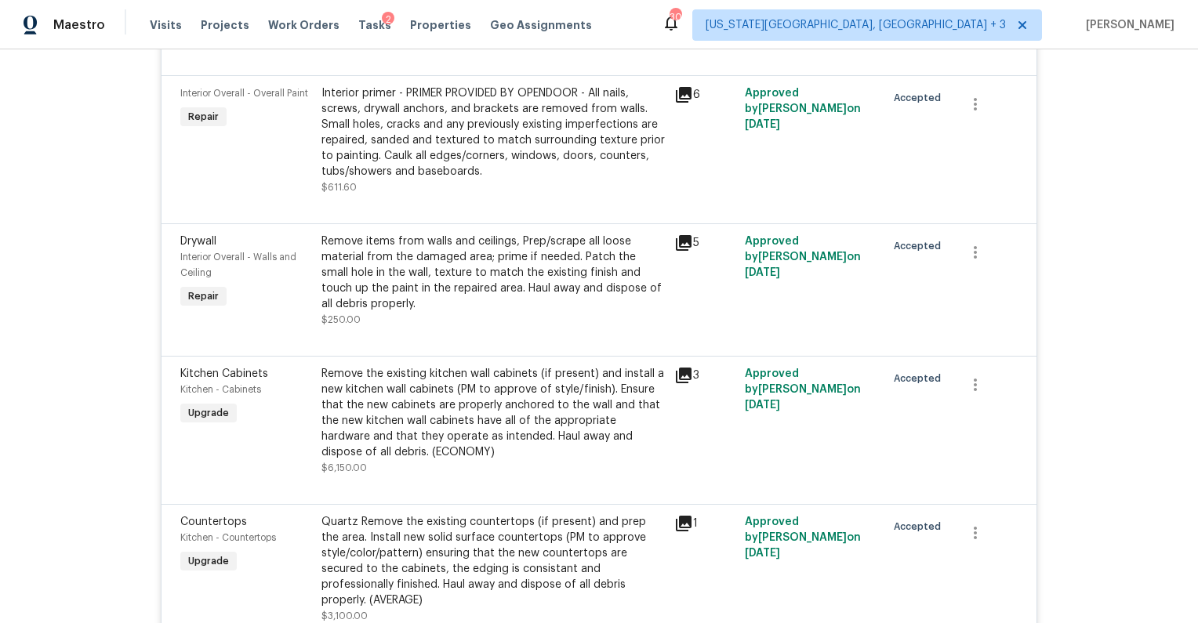
scroll to position [2101, 0]
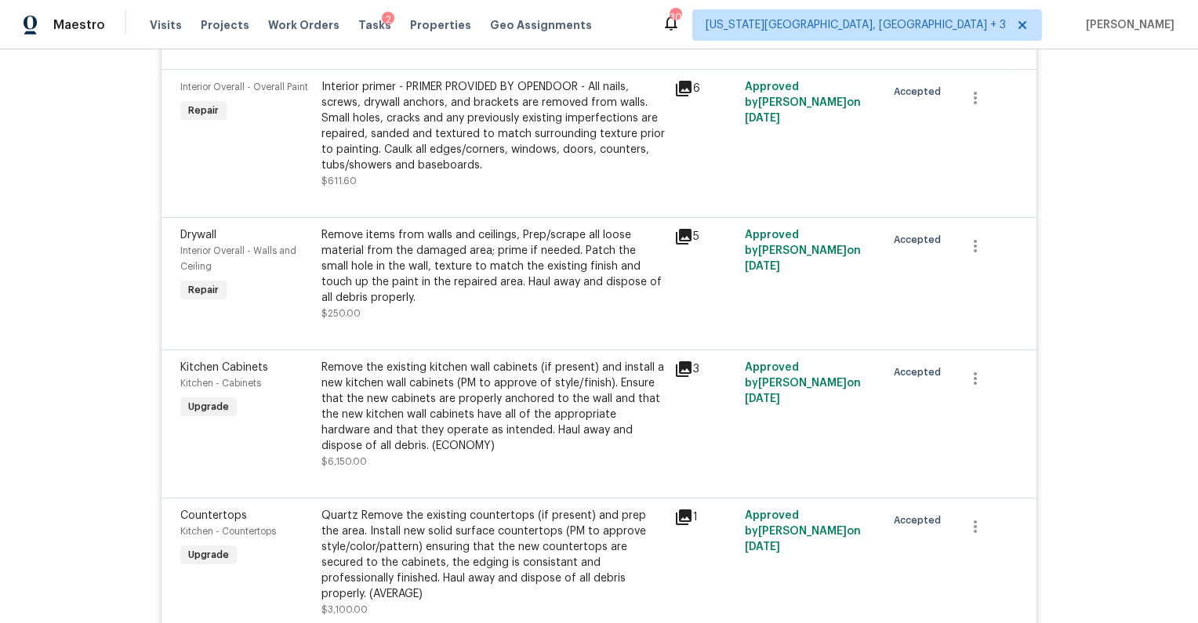
click at [376, 417] on div "Remove the existing kitchen wall cabinets (if present) and install a new kitche…" at bounding box center [492, 407] width 343 height 94
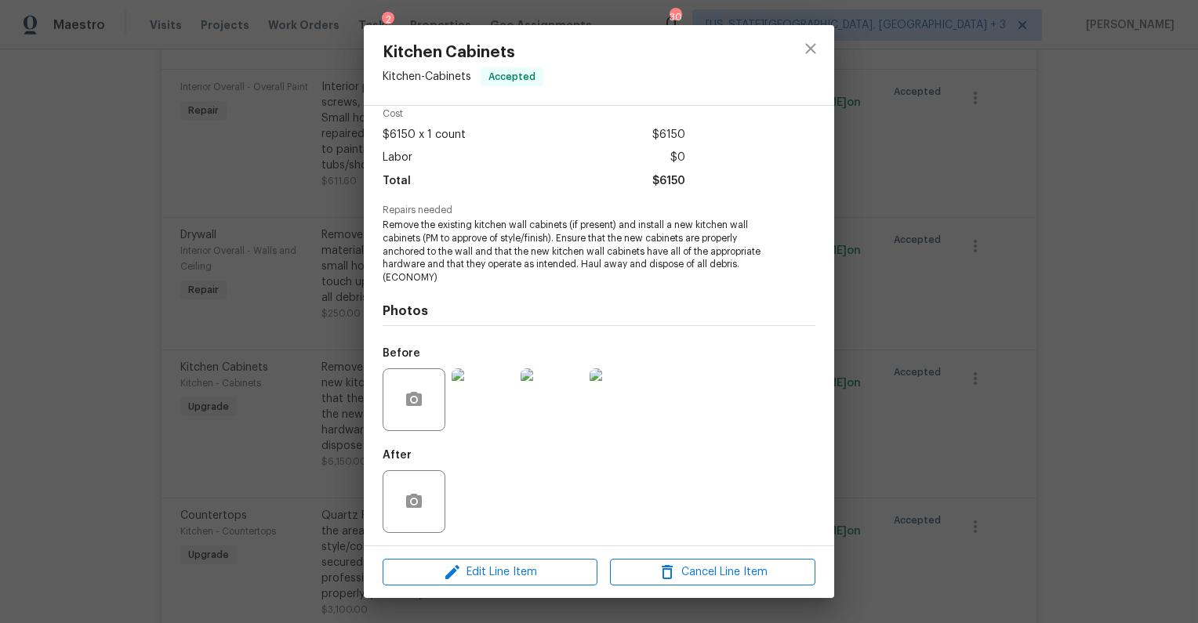
scroll to position [69, 0]
click at [614, 412] on img at bounding box center [620, 400] width 63 height 63
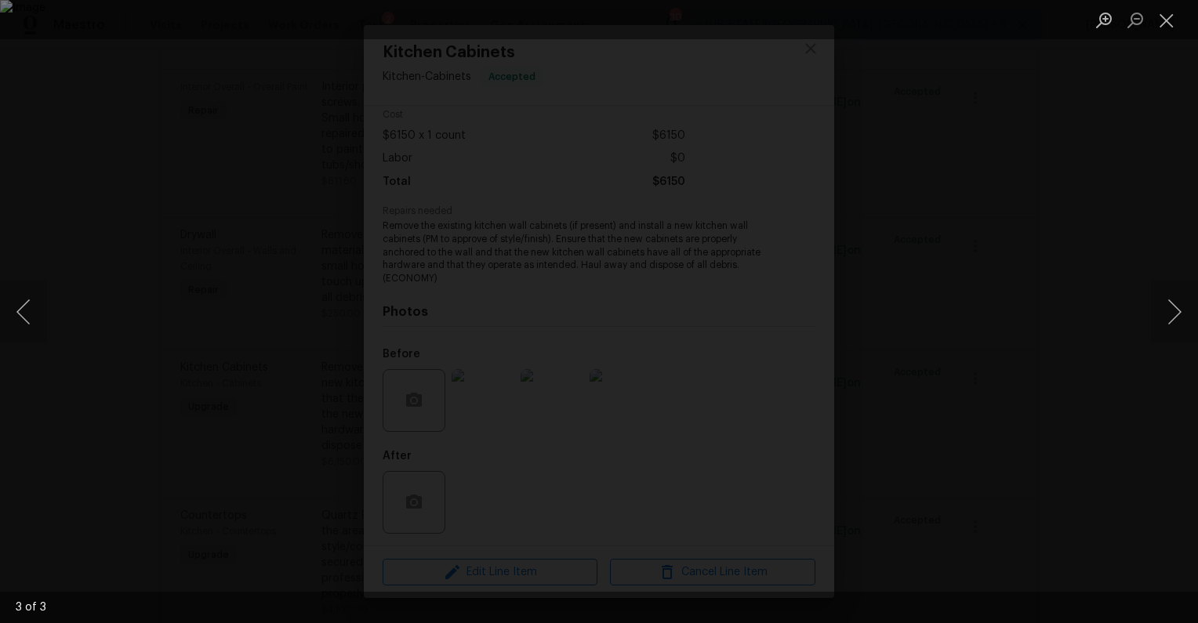
click at [1090, 121] on div "Lightbox" at bounding box center [599, 311] width 1198 height 623
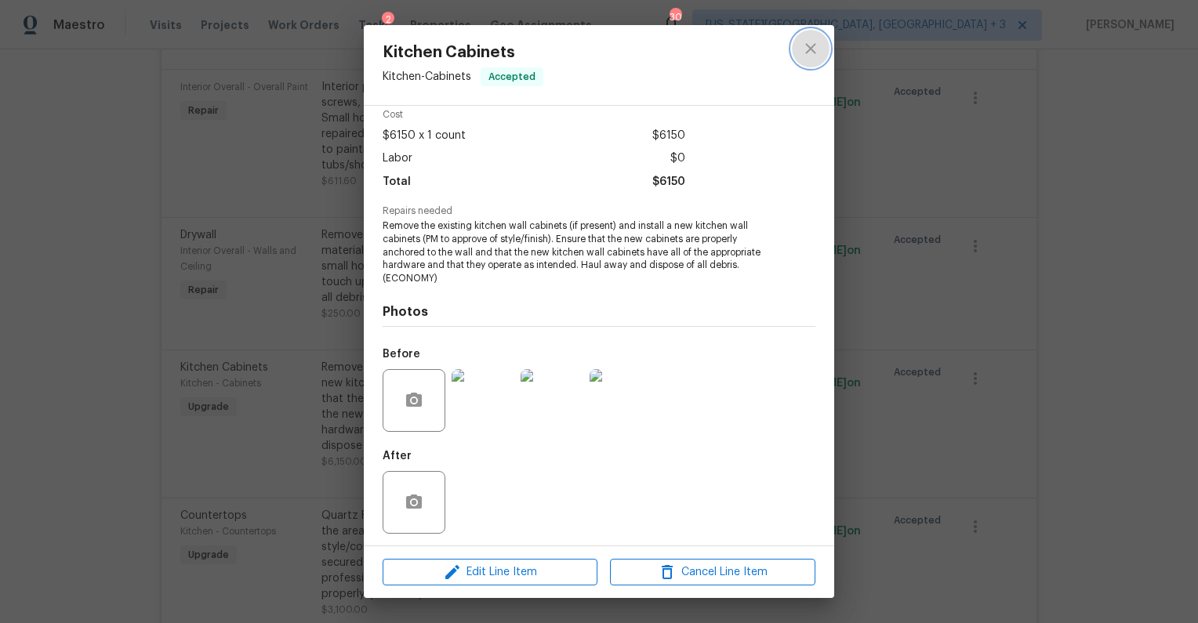
click at [808, 43] on icon "close" at bounding box center [810, 48] width 19 height 19
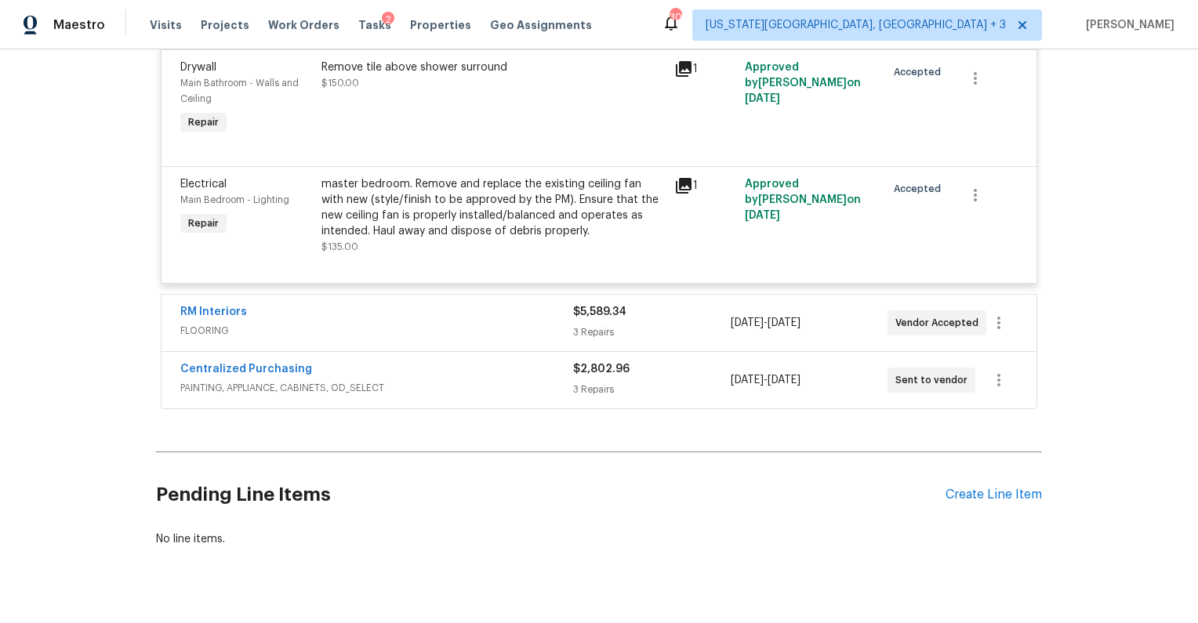
scroll to position [3211, 0]
click at [597, 325] on div "3 Repairs" at bounding box center [651, 333] width 157 height 16
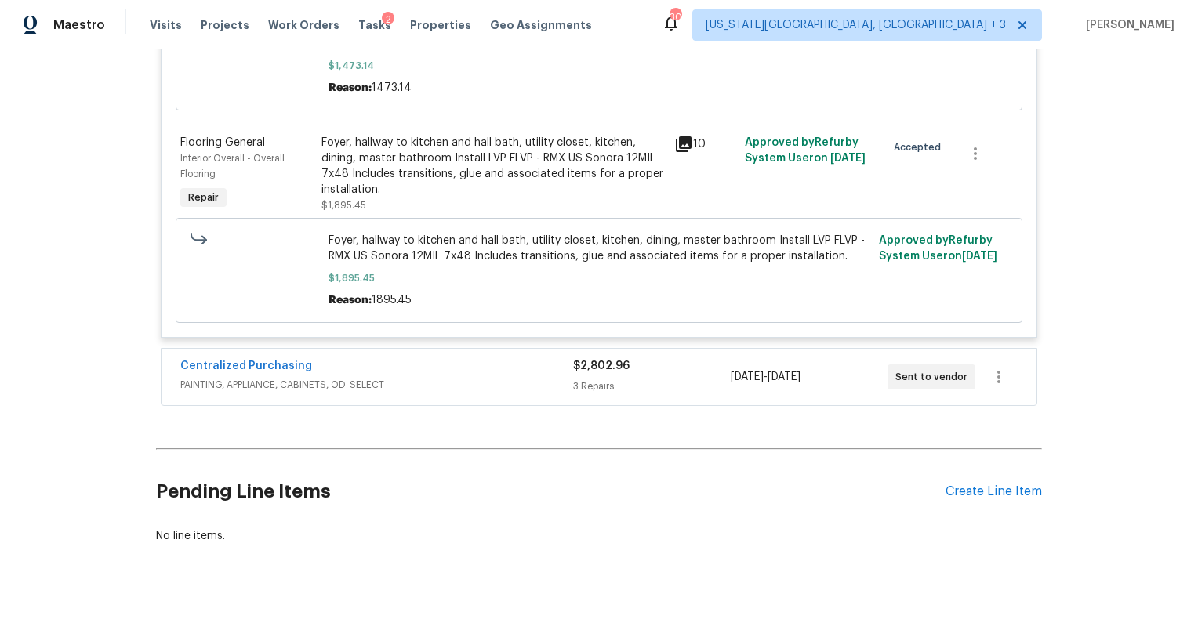
scroll to position [0, 0]
click at [580, 362] on span "$2,802.96" at bounding box center [601, 367] width 56 height 11
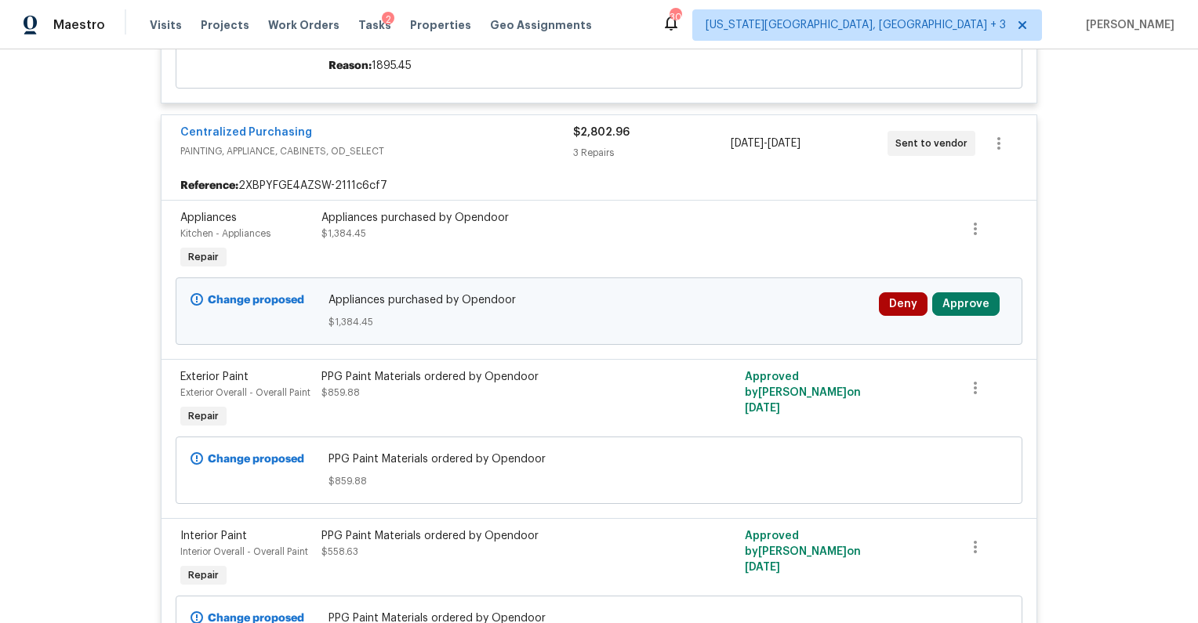
scroll to position [4096, 0]
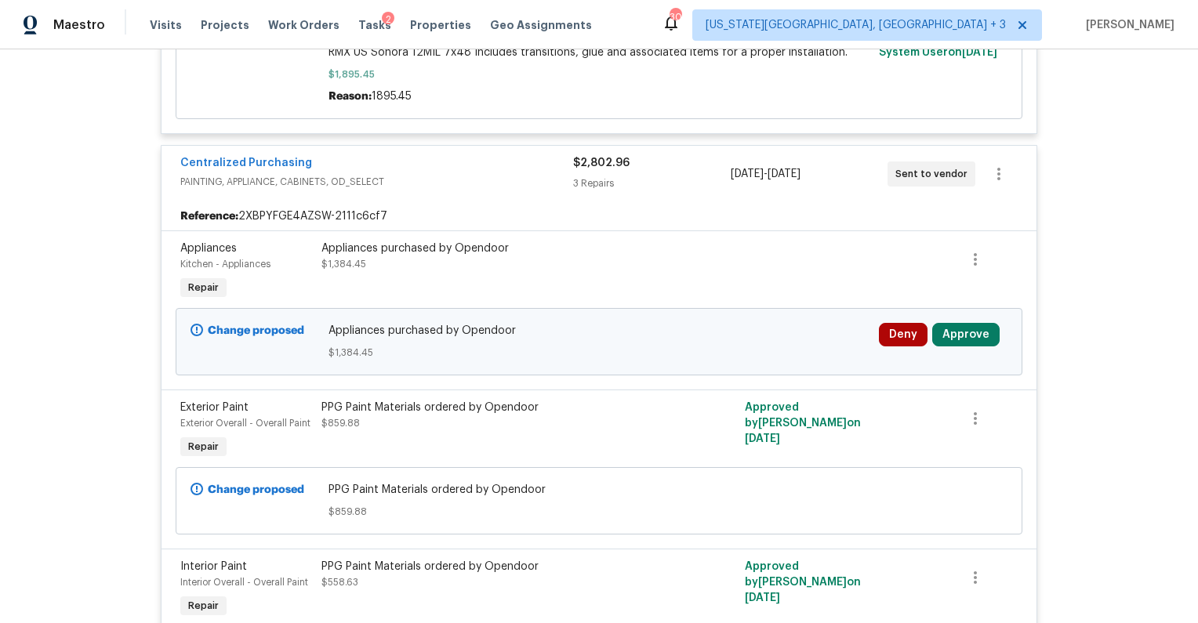
click at [956, 323] on button "Approve" at bounding box center [965, 335] width 67 height 24
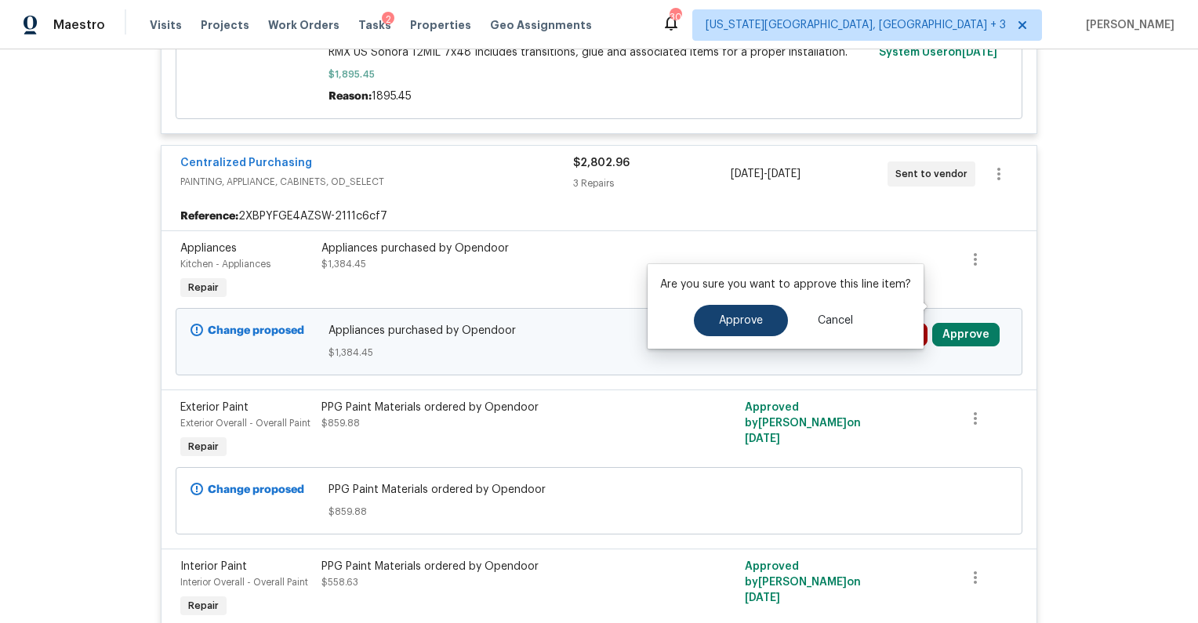
click at [715, 335] on button "Approve" at bounding box center [741, 320] width 94 height 31
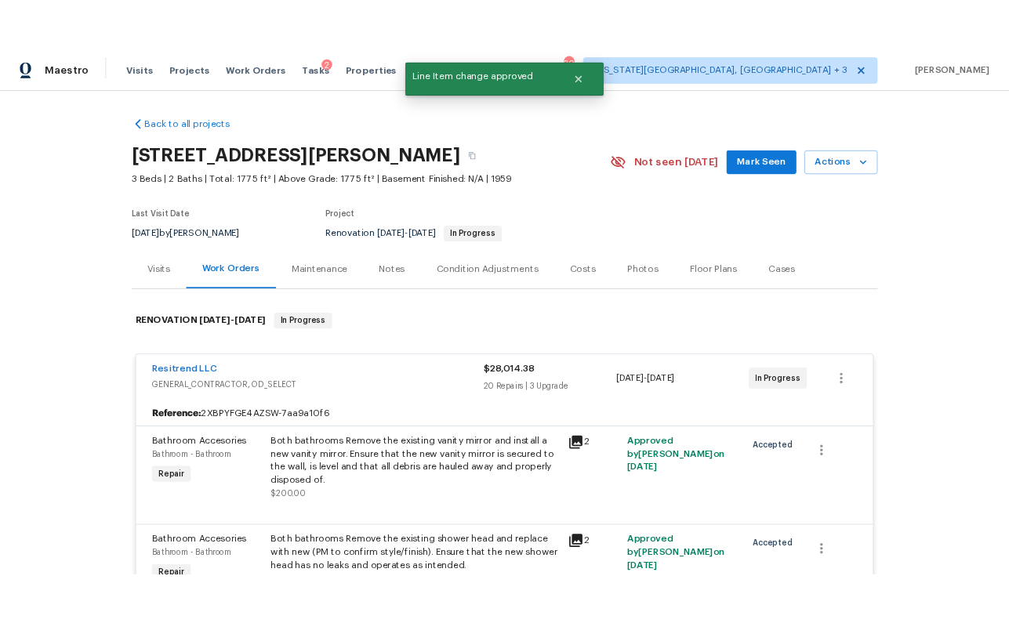
scroll to position [0, 0]
